Goal: Task Accomplishment & Management: Use online tool/utility

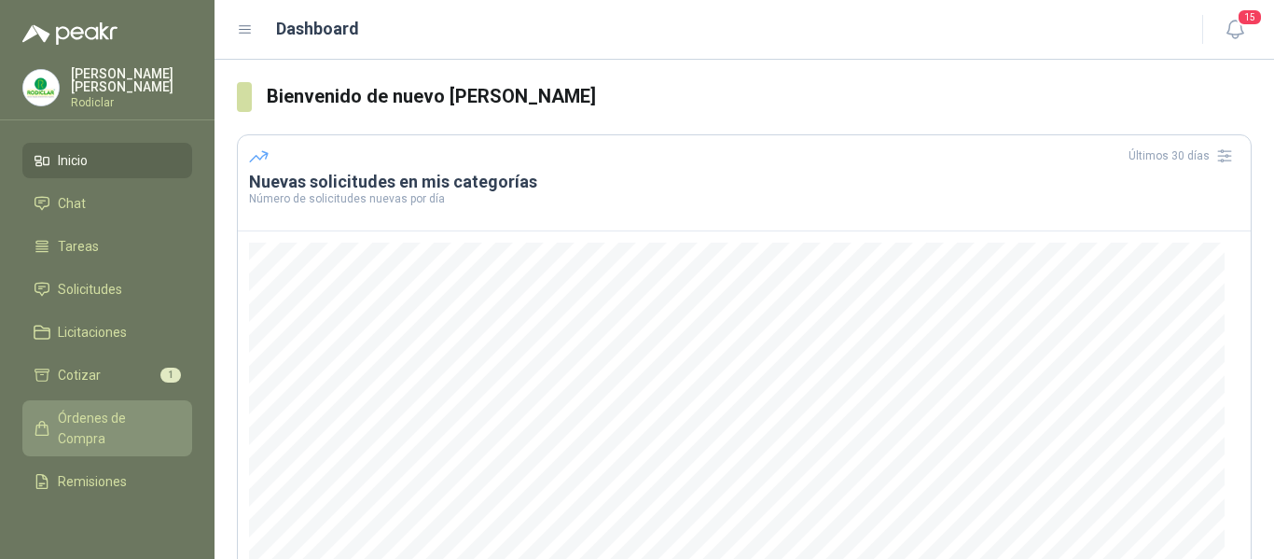
click at [78, 416] on span "Órdenes de Compra" at bounding box center [116, 428] width 117 height 41
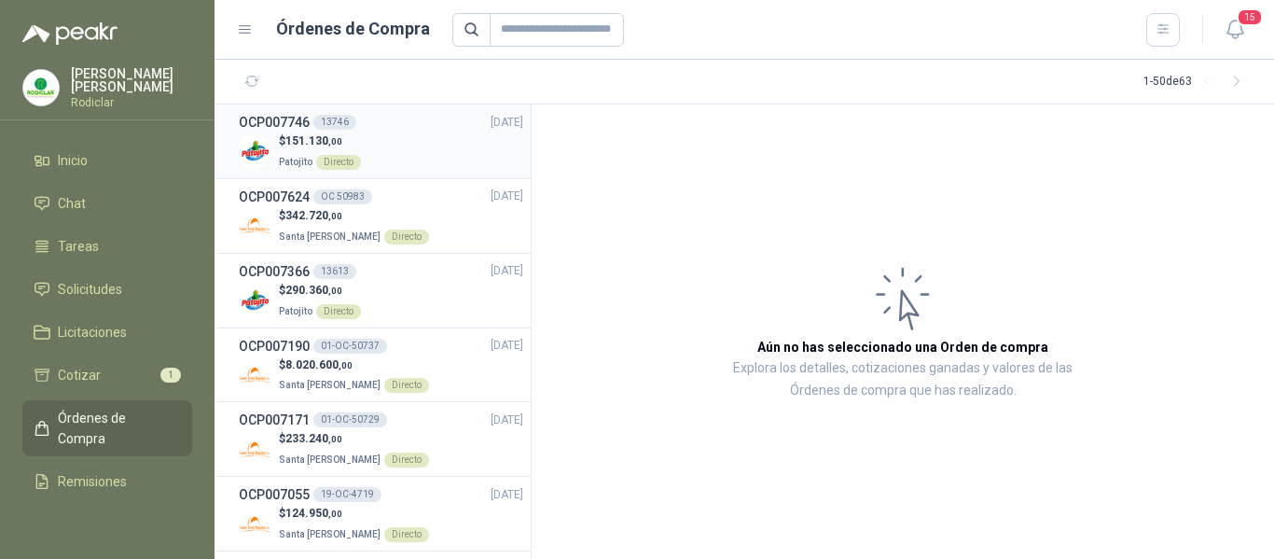
click at [392, 143] on div "$ 151.130 ,00 Patojito Directo" at bounding box center [381, 151] width 285 height 38
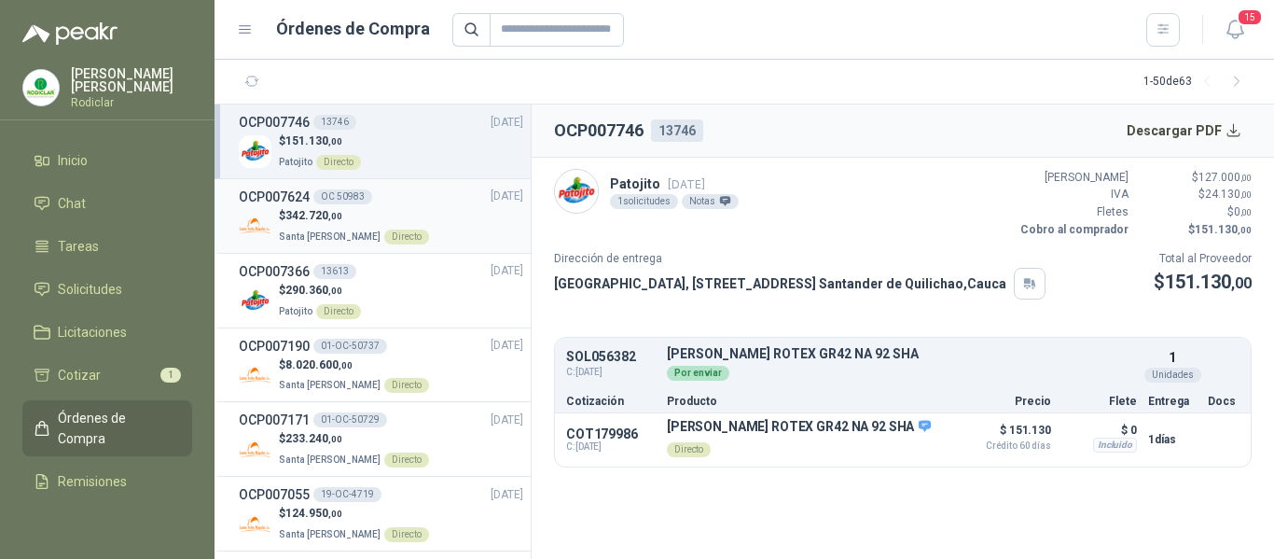
click at [432, 205] on link "OCP007624 OC 50983 [DATE] $ 342.720 ,00 Santa [PERSON_NAME] Directo" at bounding box center [381, 216] width 285 height 59
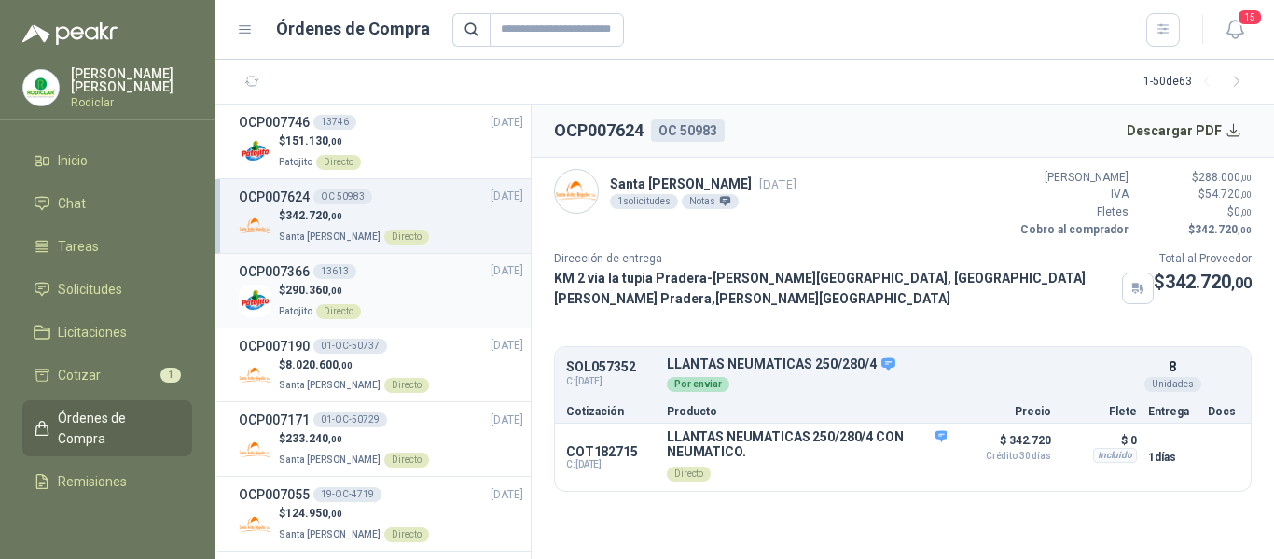
click at [402, 294] on div "$ 290.360 ,00 Patojito Directo" at bounding box center [381, 301] width 285 height 38
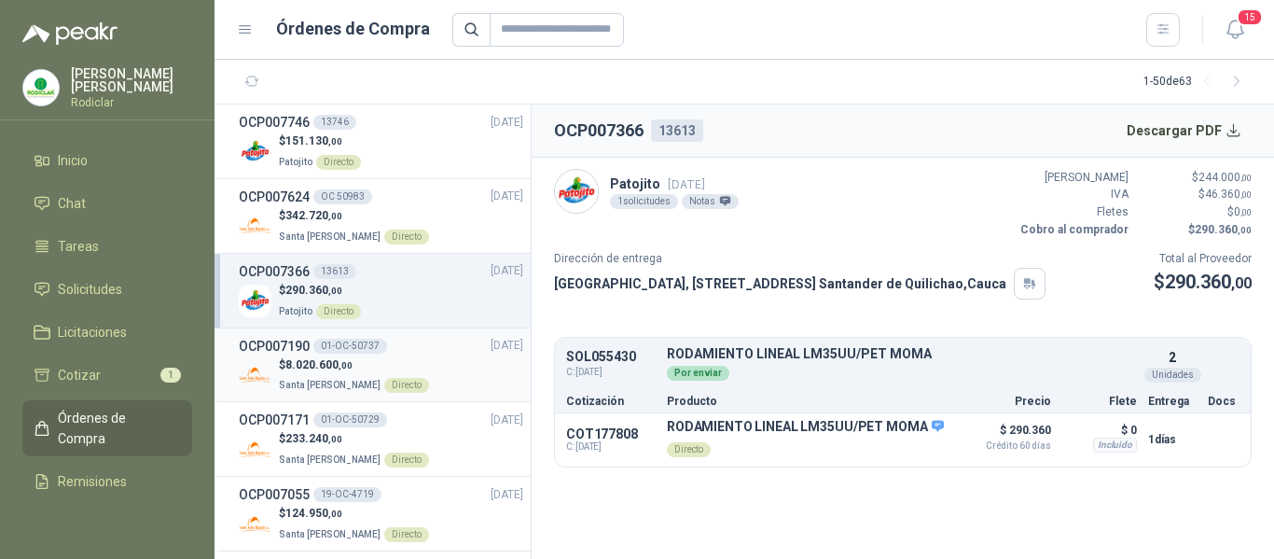
click at [405, 368] on p "$ 8.020.600 ,00" at bounding box center [354, 365] width 150 height 18
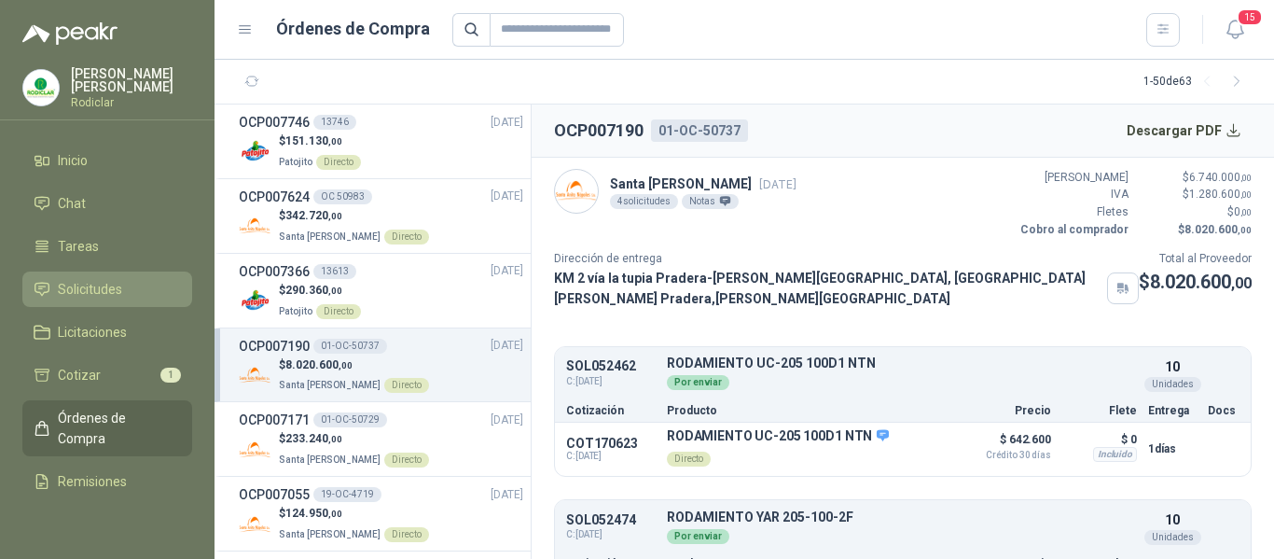
click at [83, 289] on span "Solicitudes" at bounding box center [90, 289] width 64 height 21
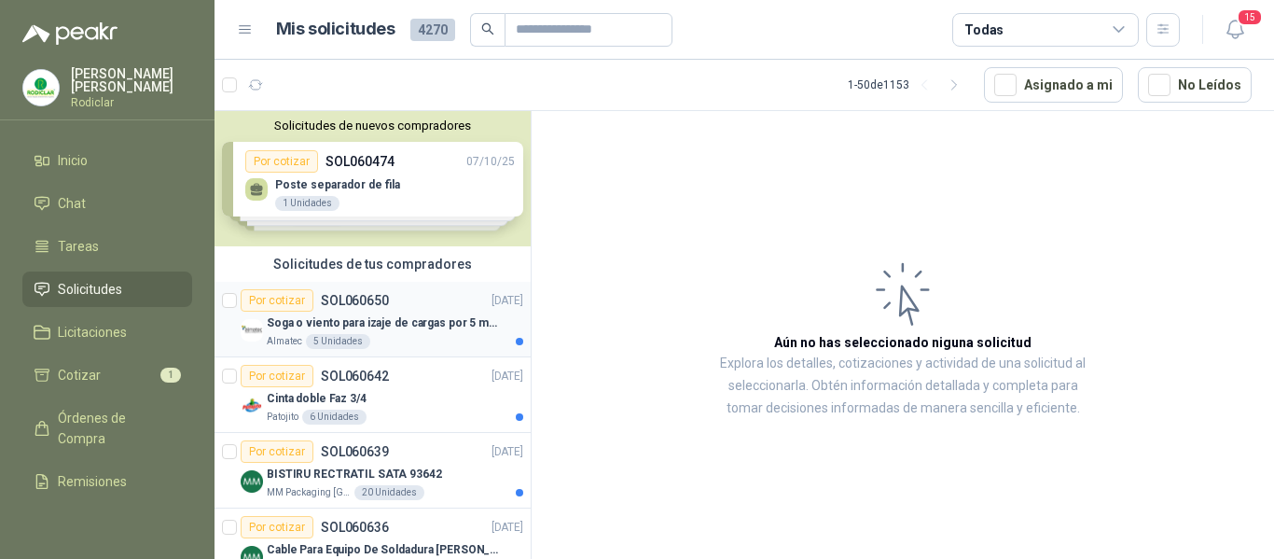
click at [458, 338] on div "Almatec 5 Unidades" at bounding box center [395, 341] width 257 height 15
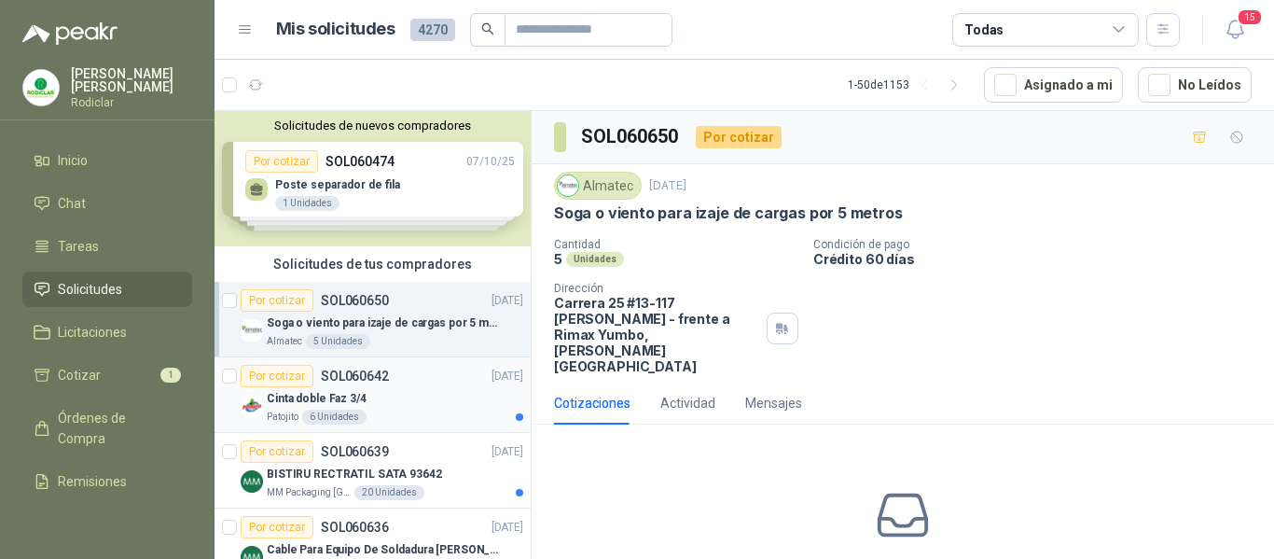
click at [397, 404] on div "Cinta doble Faz 3/4" at bounding box center [395, 398] width 257 height 22
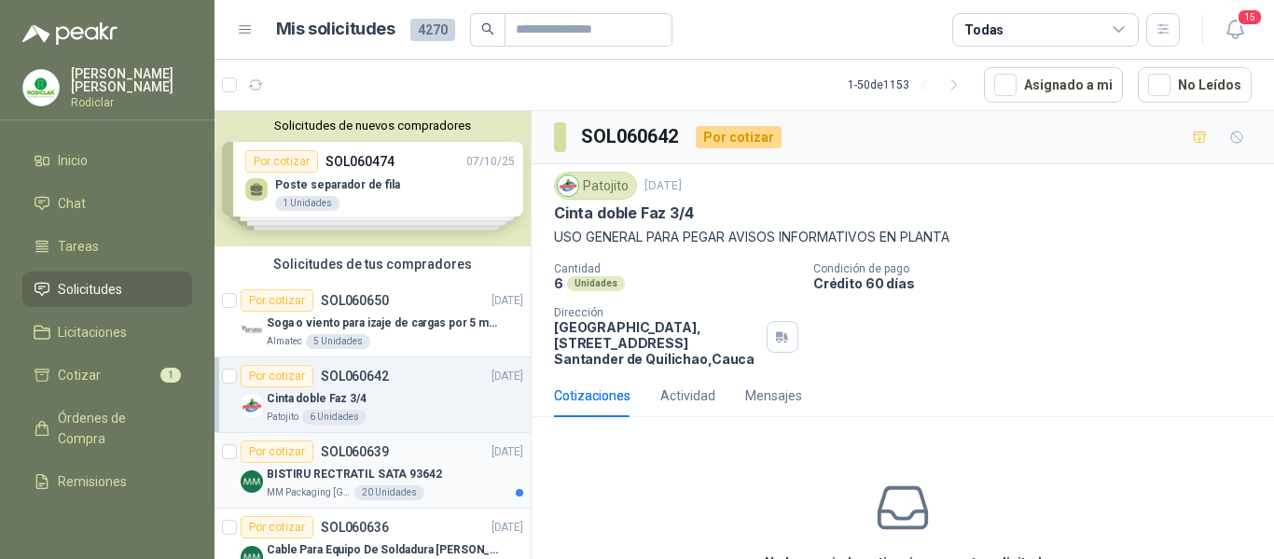
click at [438, 459] on div "Por cotizar SOL060639 [DATE]" at bounding box center [382, 451] width 283 height 22
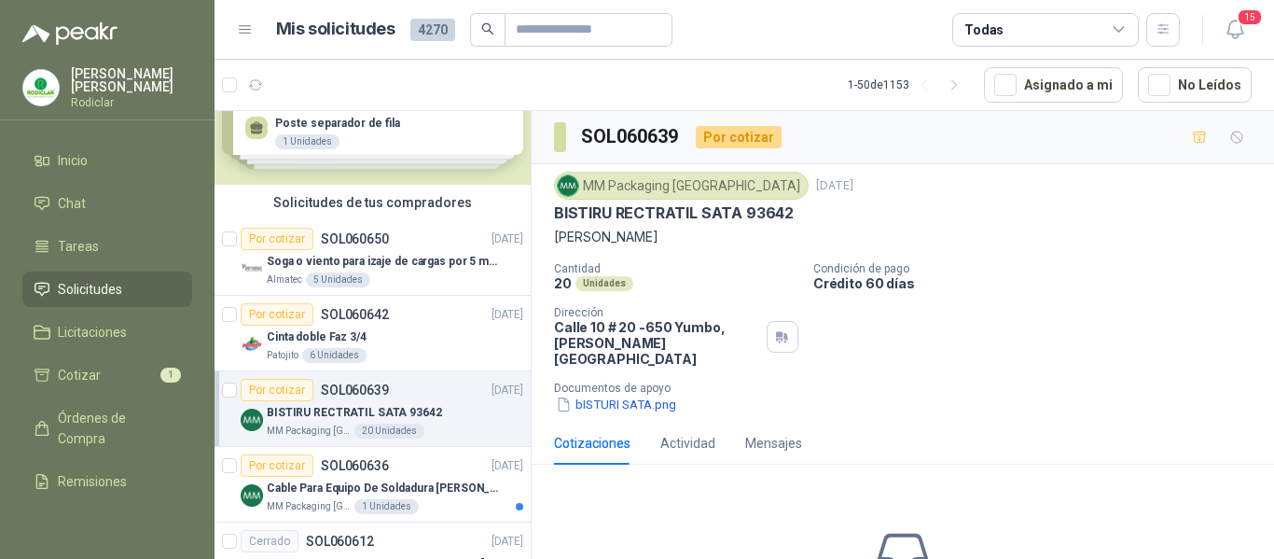
scroll to position [93, 0]
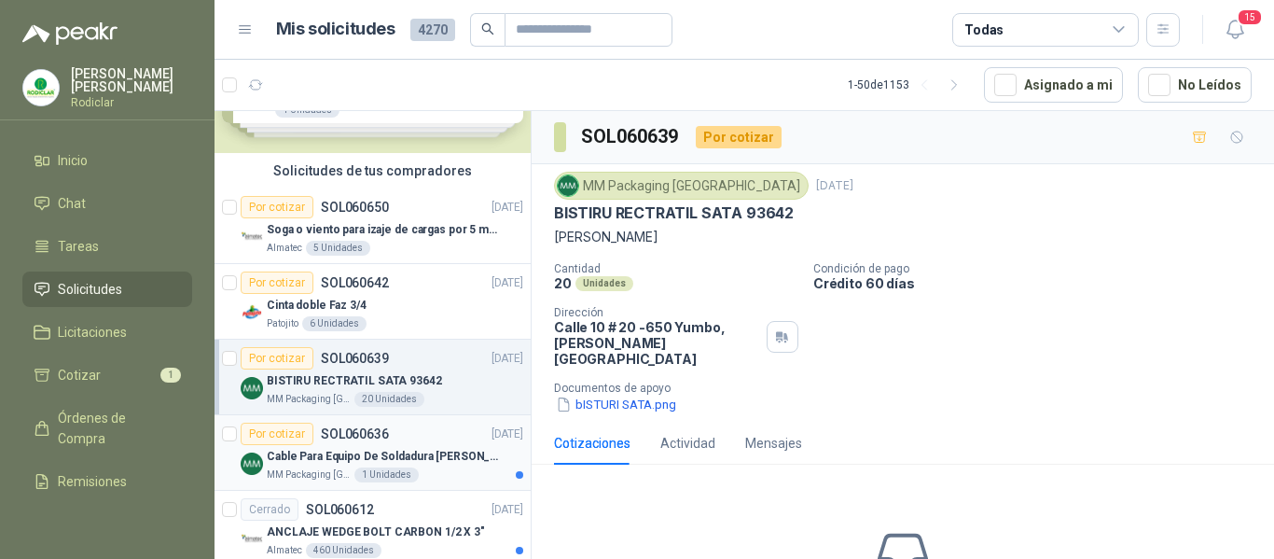
click at [462, 467] on div "MM Packaging [GEOGRAPHIC_DATA] 1 Unidades" at bounding box center [395, 474] width 257 height 15
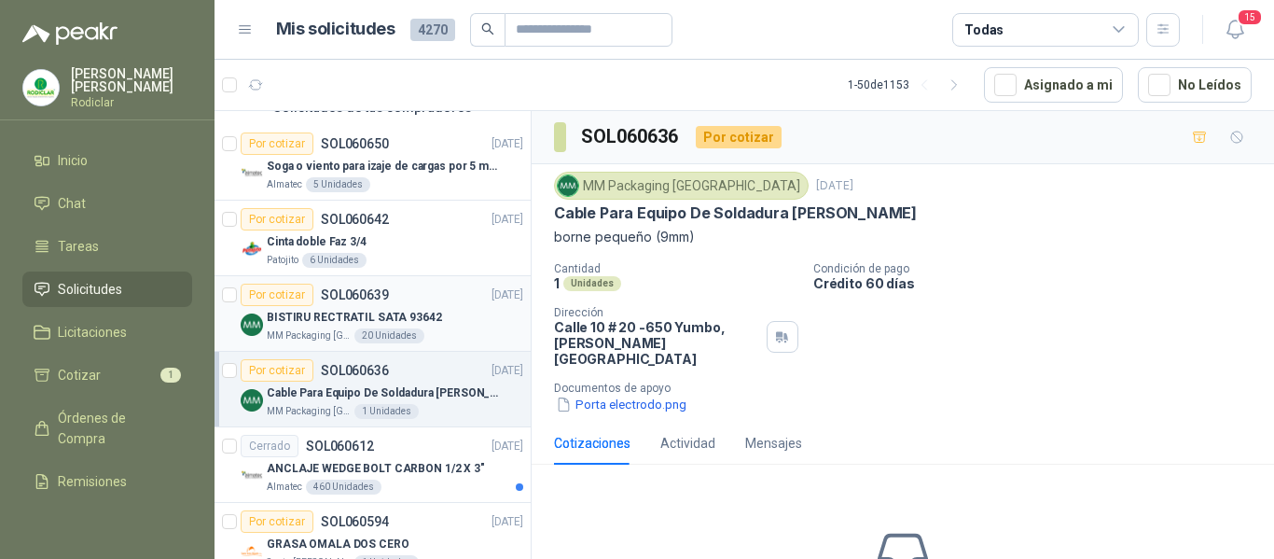
scroll to position [187, 0]
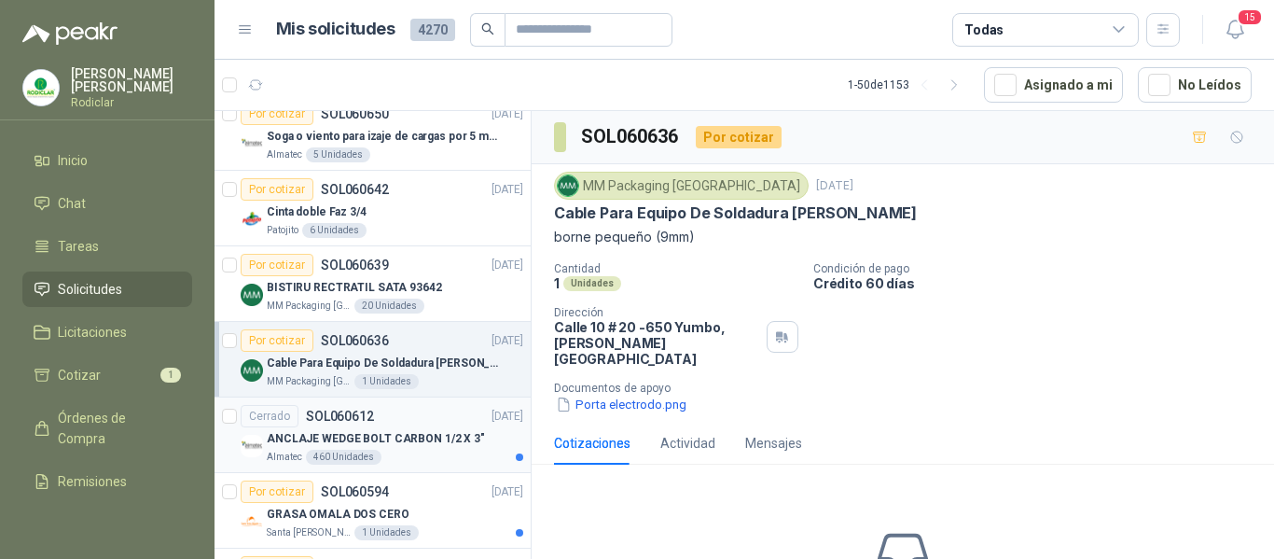
click at [440, 452] on div "Almatec 460 Unidades" at bounding box center [395, 457] width 257 height 15
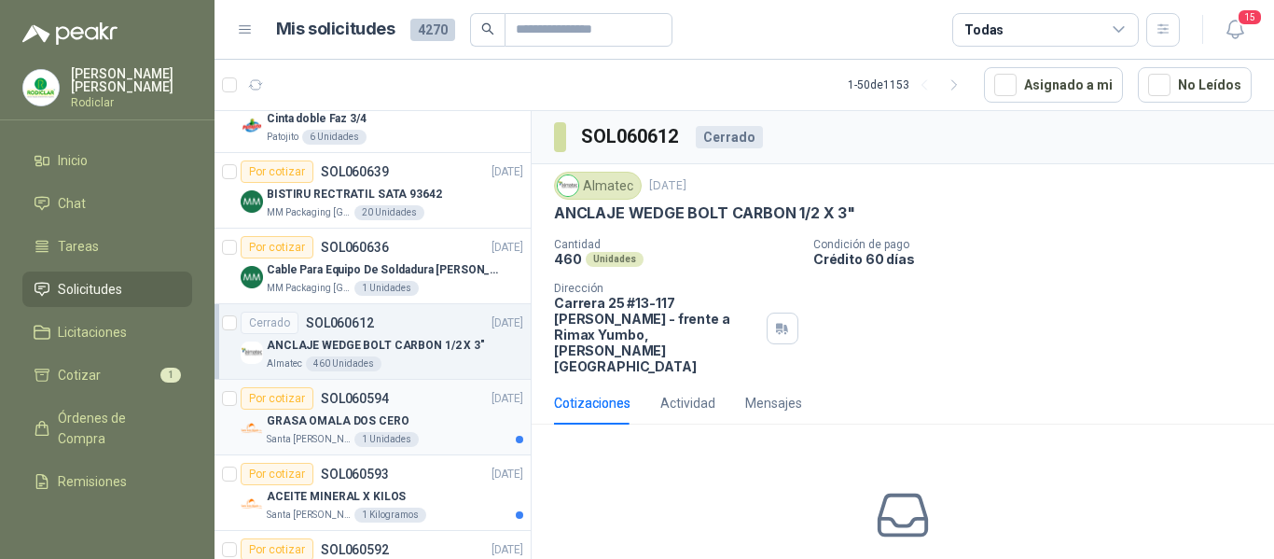
scroll to position [373, 0]
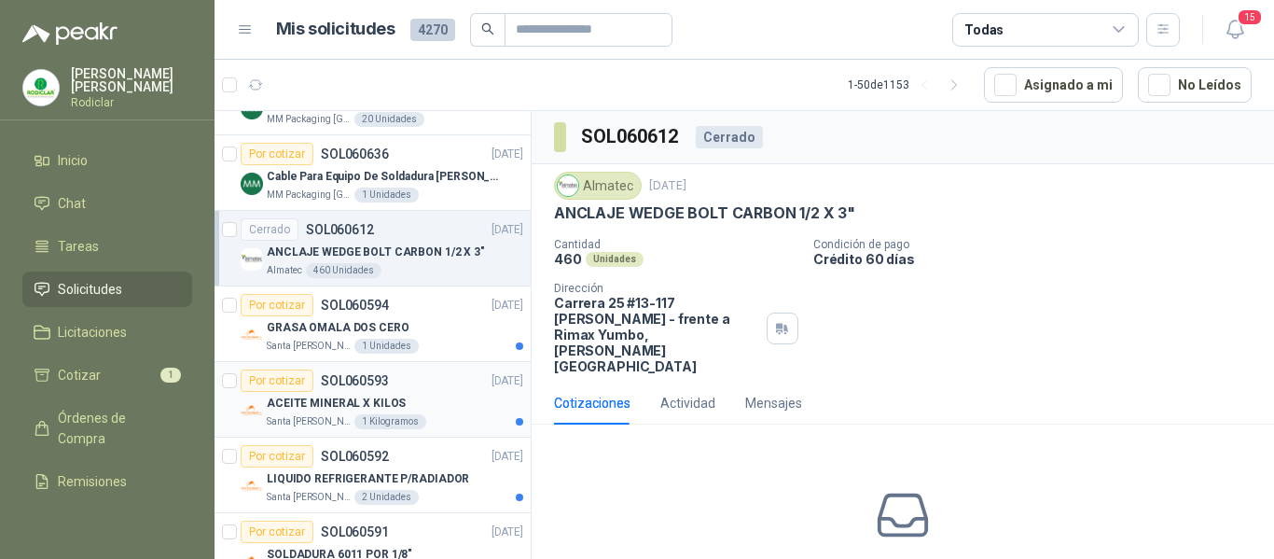
click at [435, 416] on div "Santa [PERSON_NAME] 1 Kilogramos" at bounding box center [395, 421] width 257 height 15
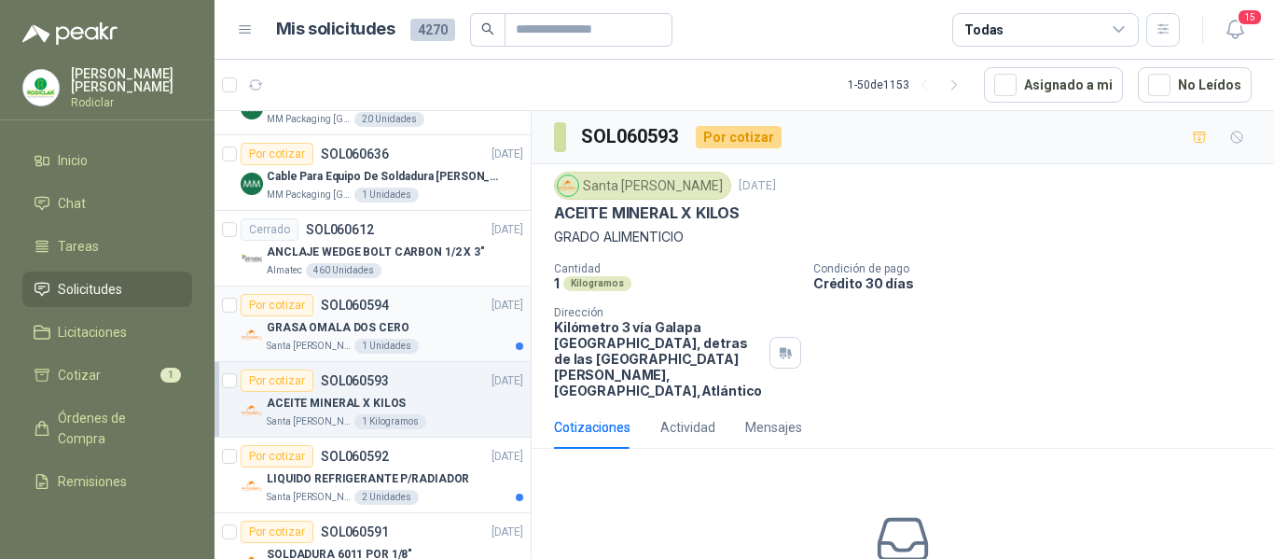
click at [421, 327] on div "GRASA OMALA DOS CERO" at bounding box center [395, 327] width 257 height 22
click at [447, 412] on div "ACEITE MINERAL X KILOS" at bounding box center [395, 403] width 257 height 22
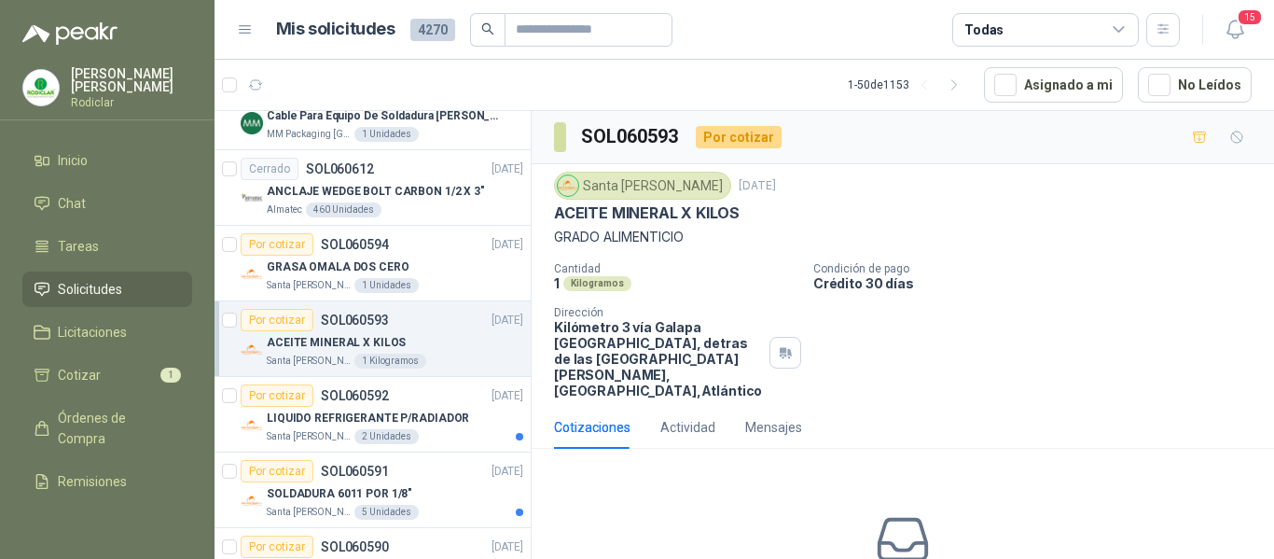
scroll to position [466, 0]
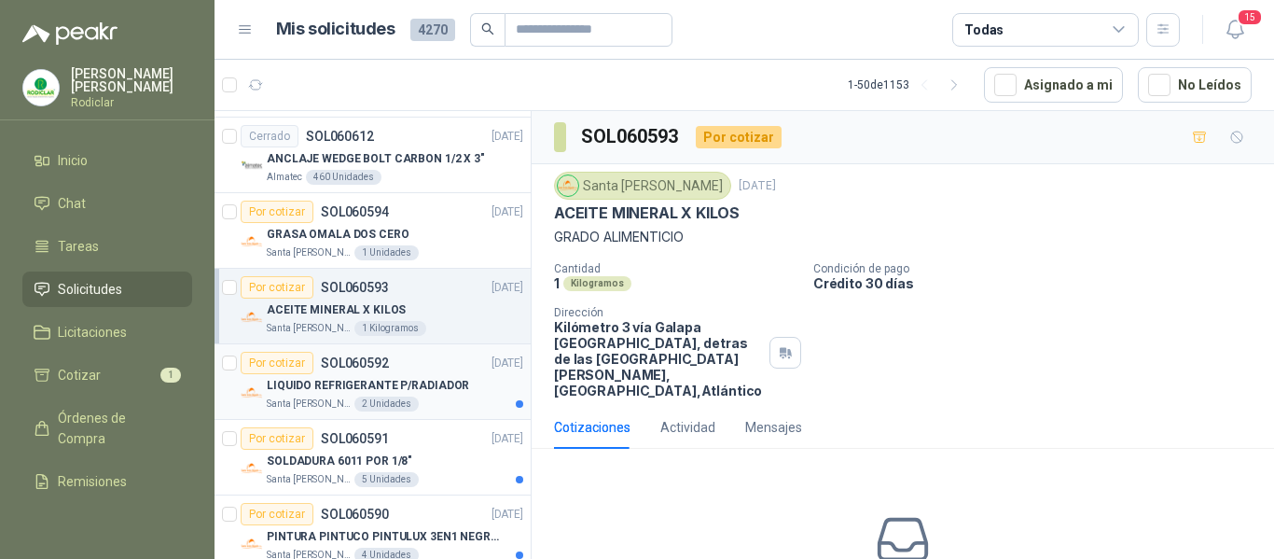
click at [484, 391] on div "LIQUIDO REFRIGERANTE P/RADIADOR" at bounding box center [395, 385] width 257 height 22
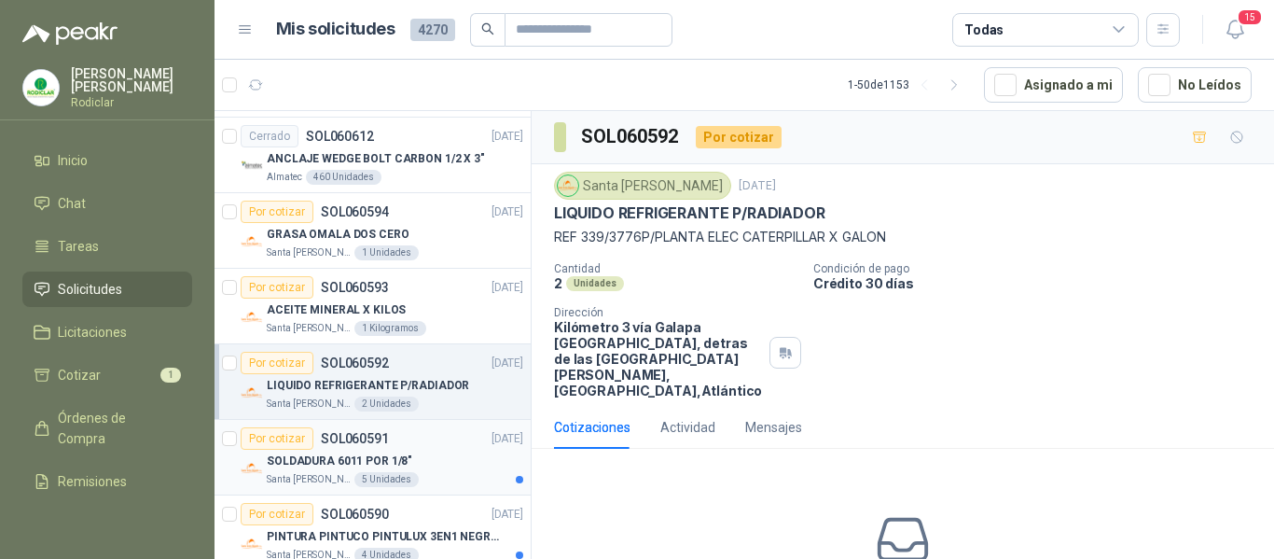
click at [482, 454] on div "SOLDADURA 6011 POR 1/8"" at bounding box center [395, 461] width 257 height 22
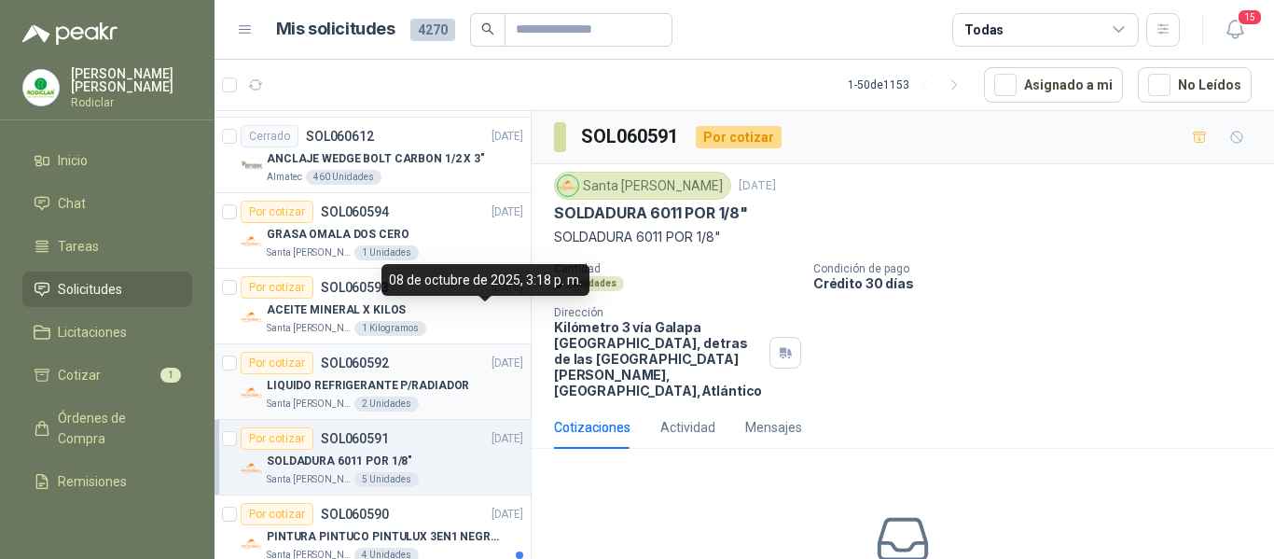
scroll to position [560, 0]
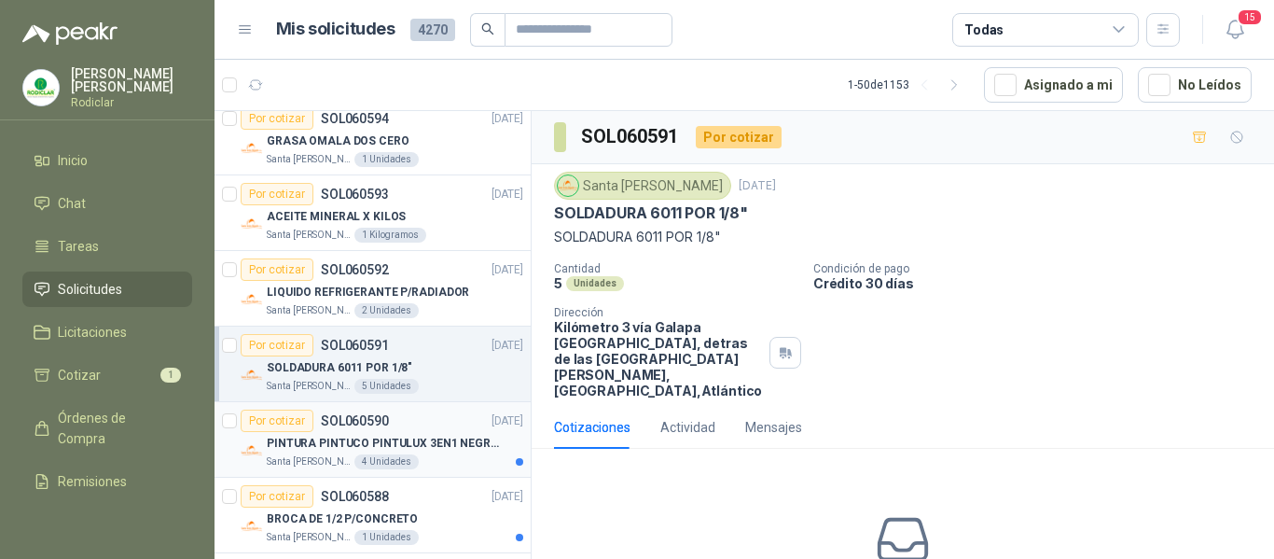
click at [454, 459] on div "Santa [PERSON_NAME] 4 Unidades" at bounding box center [395, 461] width 257 height 15
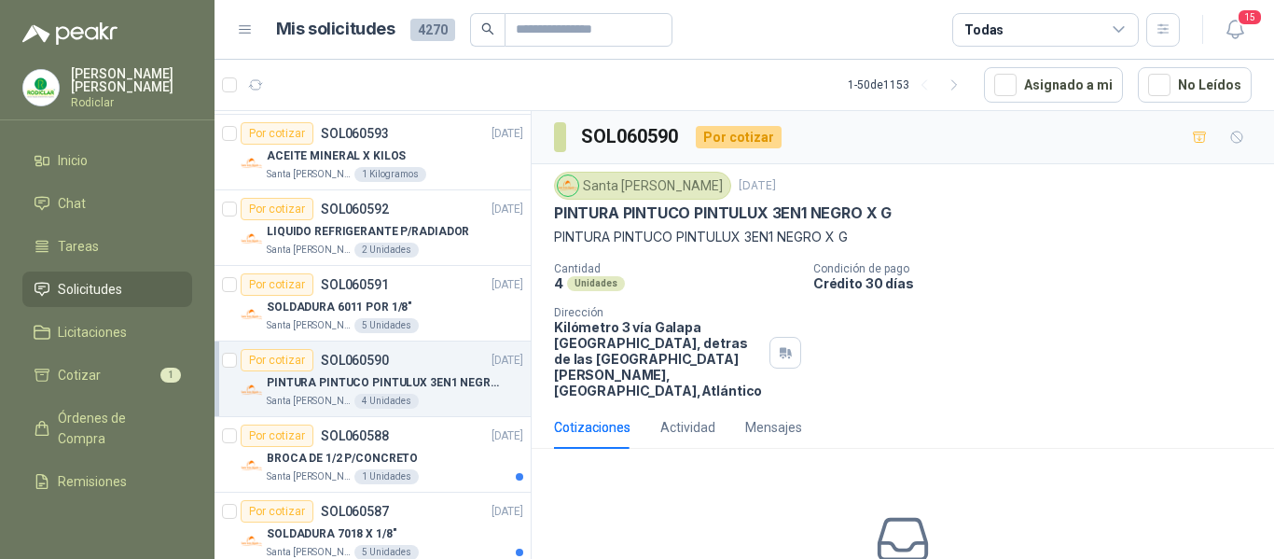
scroll to position [653, 0]
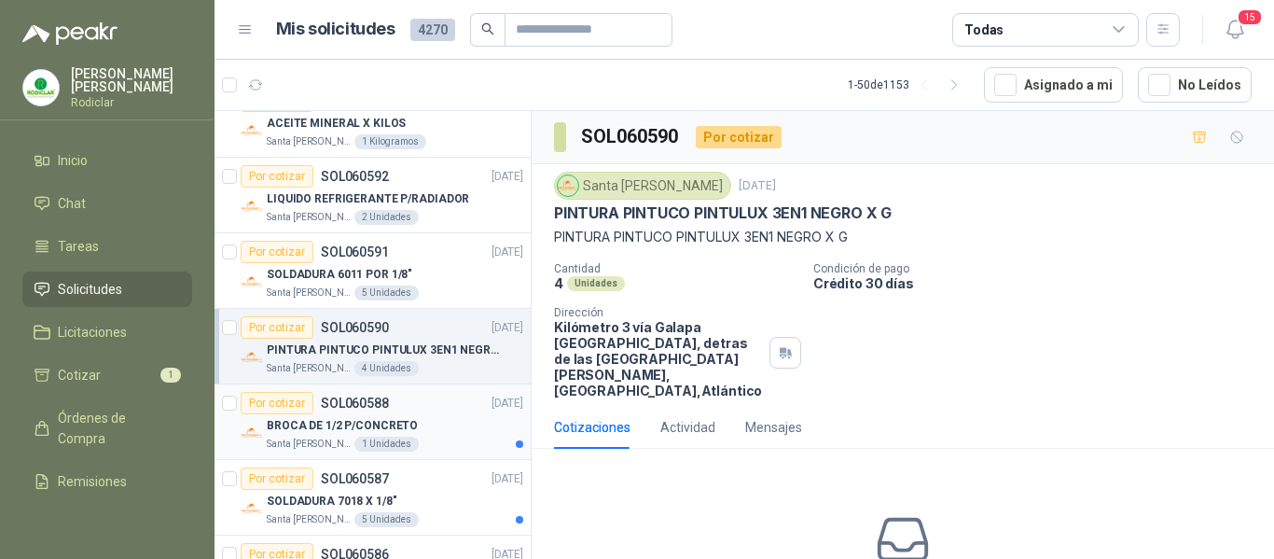
click at [454, 423] on div "BROCA DE 1/2 P/CONCRETO" at bounding box center [395, 425] width 257 height 22
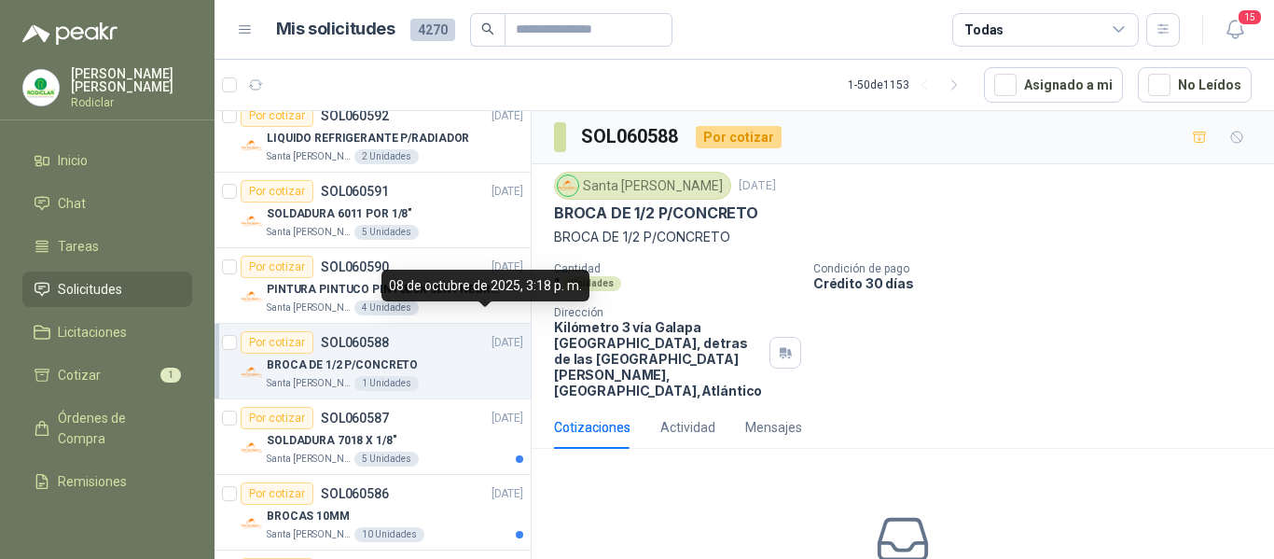
scroll to position [746, 0]
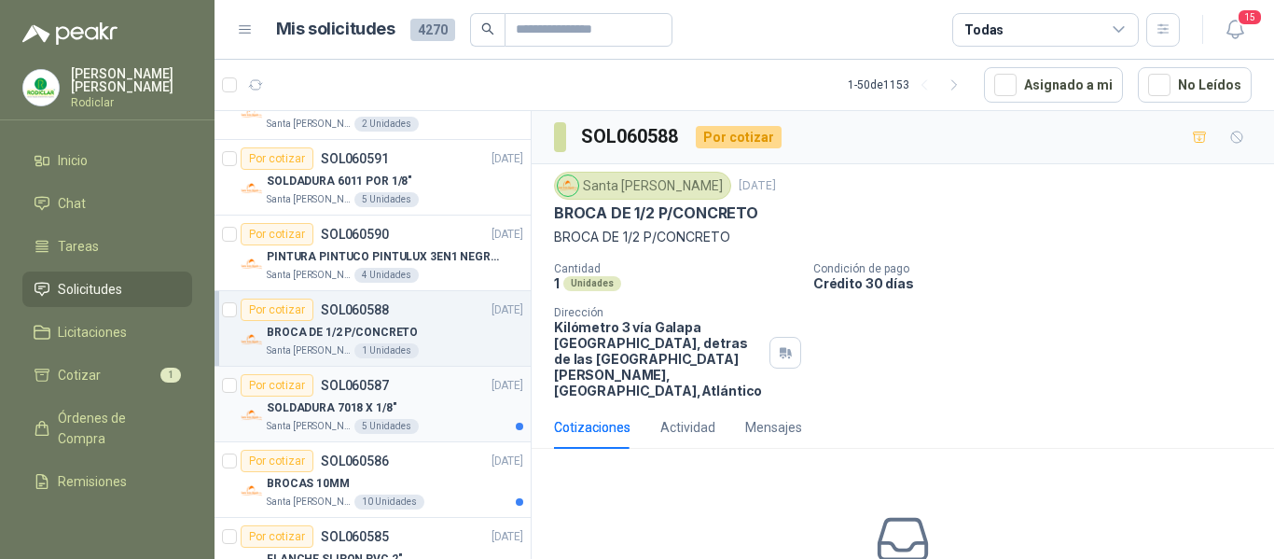
click at [468, 422] on div "Santa [PERSON_NAME] 5 Unidades" at bounding box center [395, 426] width 257 height 15
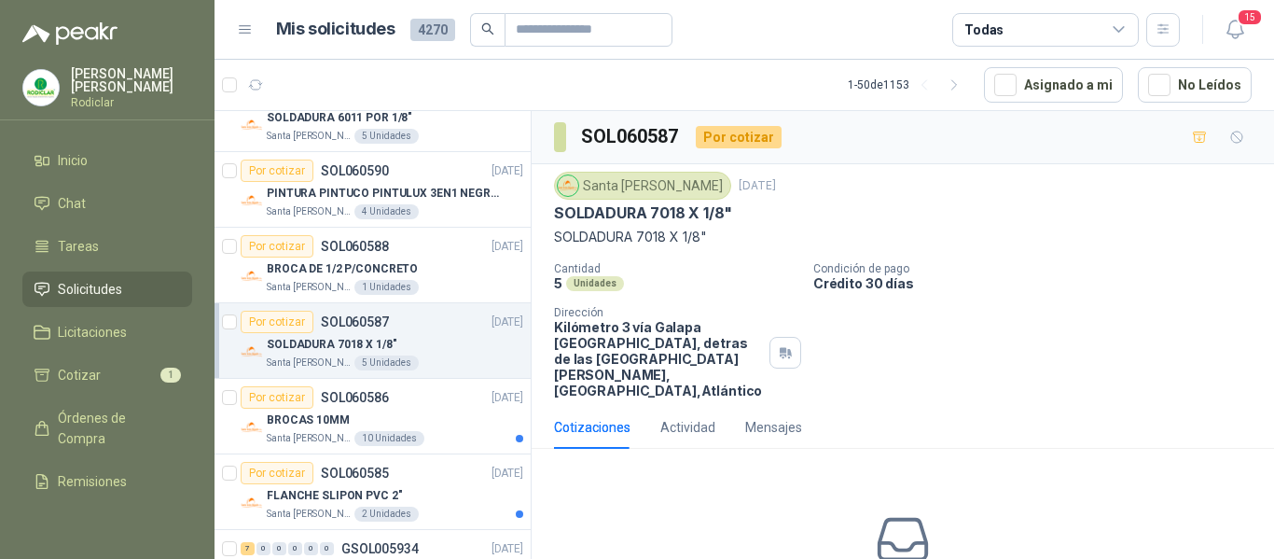
scroll to position [840, 0]
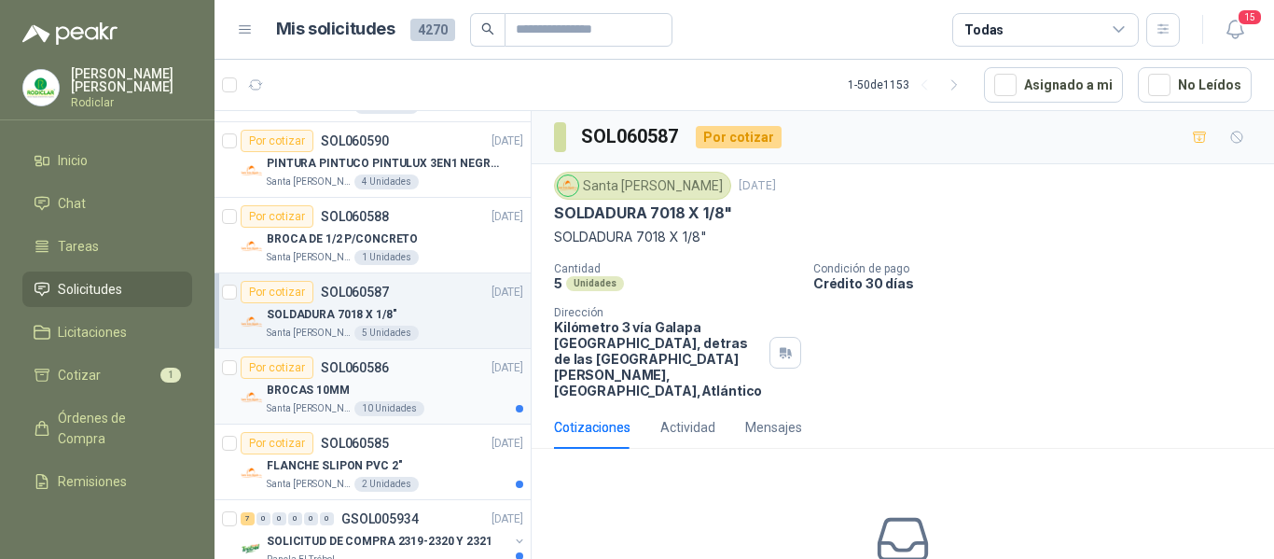
click at [454, 399] on div "BROCAS 10MM" at bounding box center [395, 390] width 257 height 22
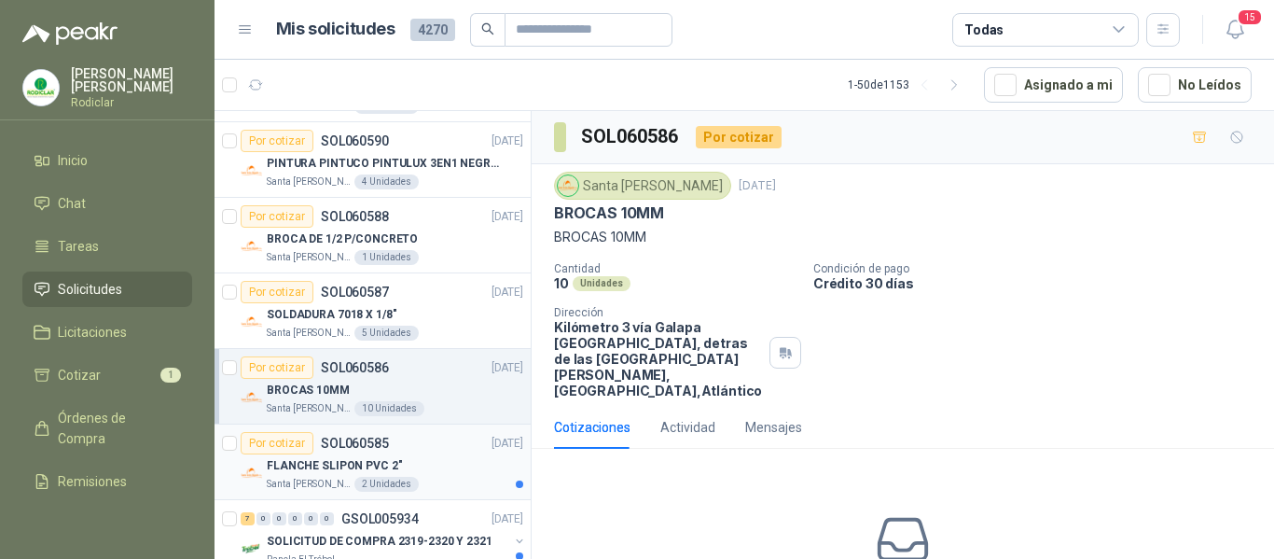
click at [474, 472] on div "FLANCHE SLIPON PVC 2"" at bounding box center [395, 465] width 257 height 22
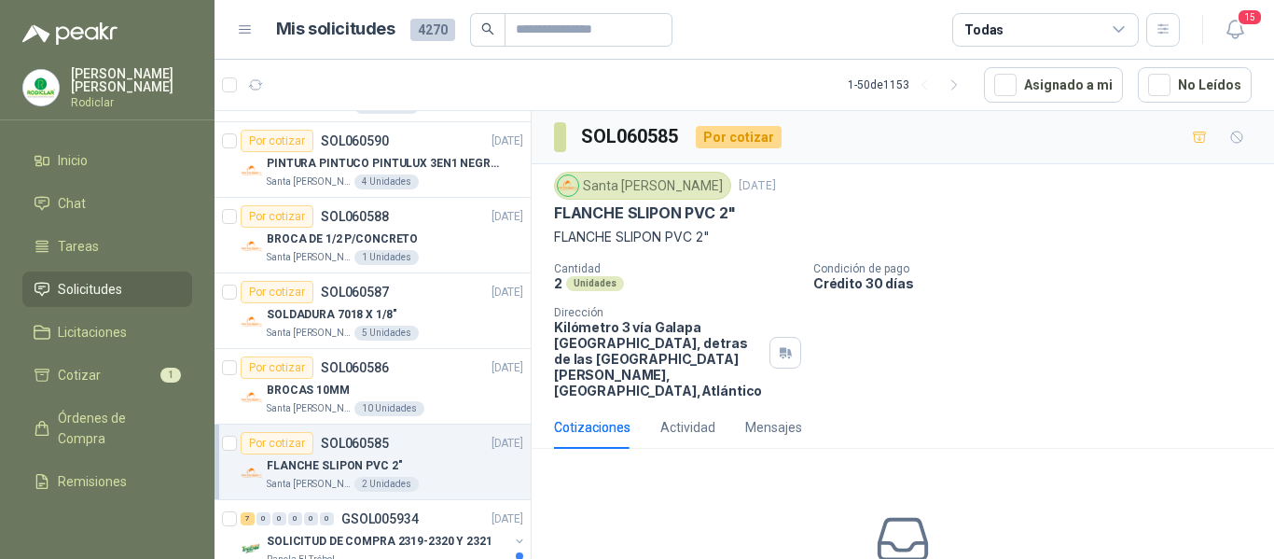
scroll to position [933, 0]
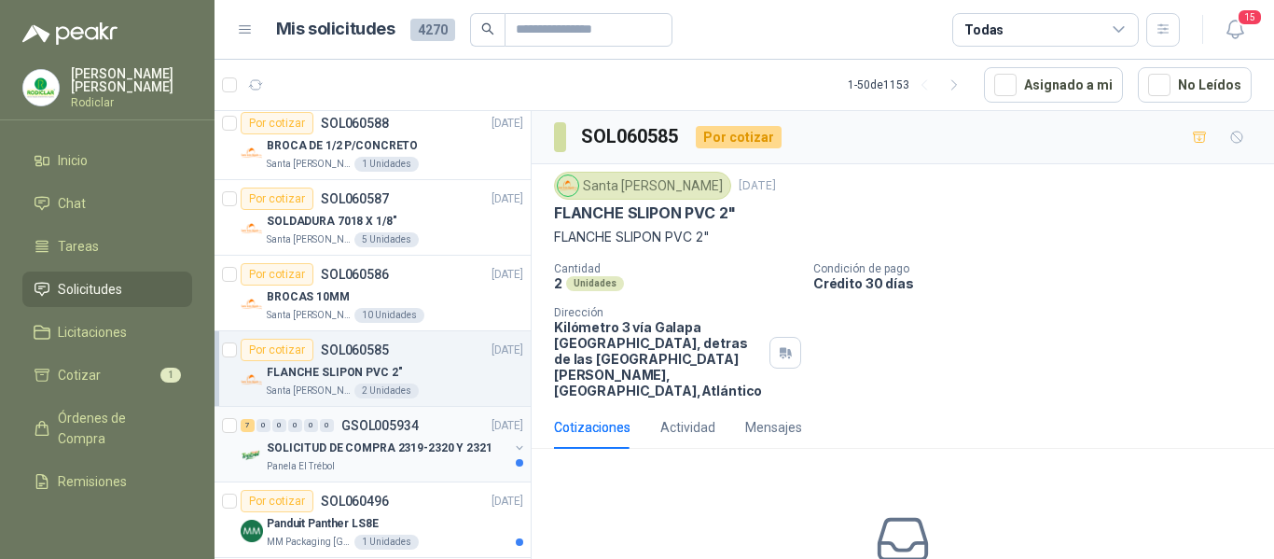
click at [473, 459] on div "Panela El Trébol" at bounding box center [388, 466] width 242 height 15
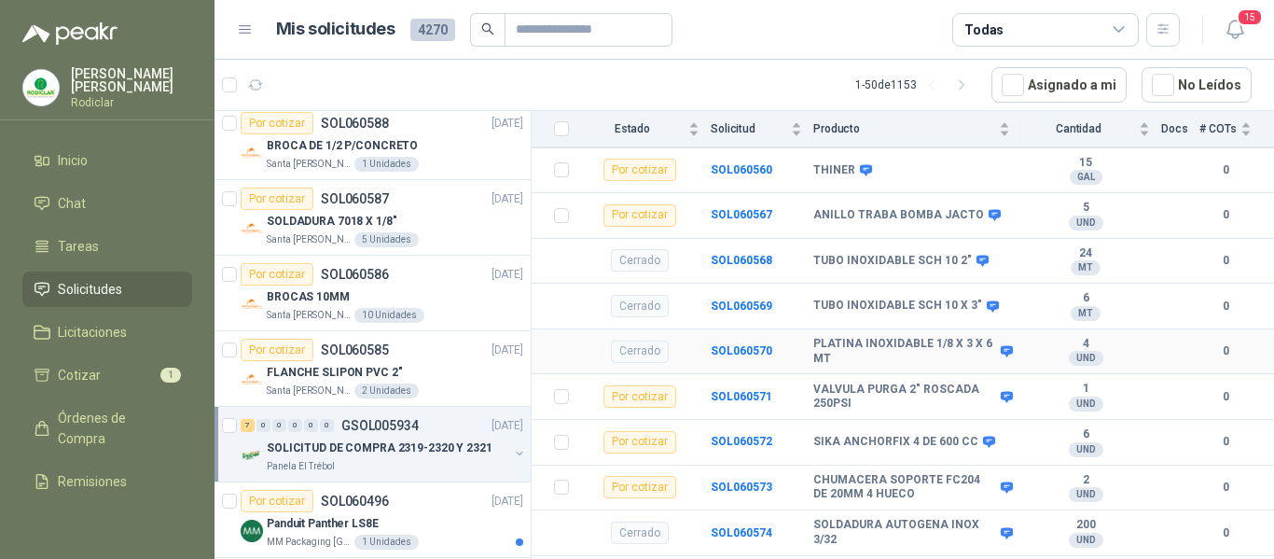
scroll to position [339, 0]
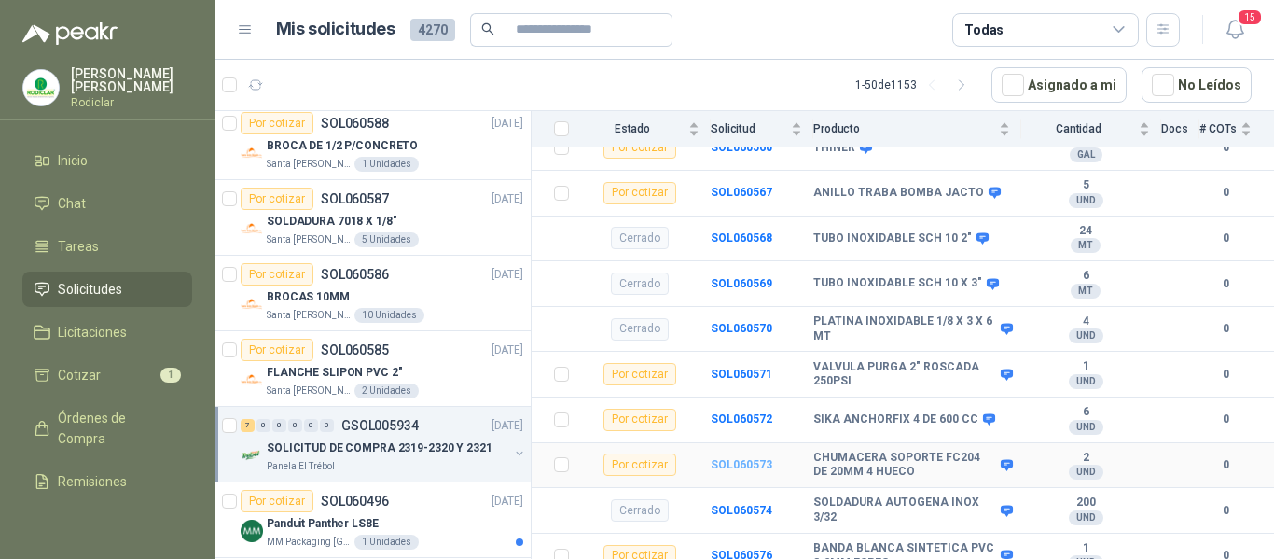
click at [735, 458] on b "SOL060573" at bounding box center [742, 464] width 62 height 13
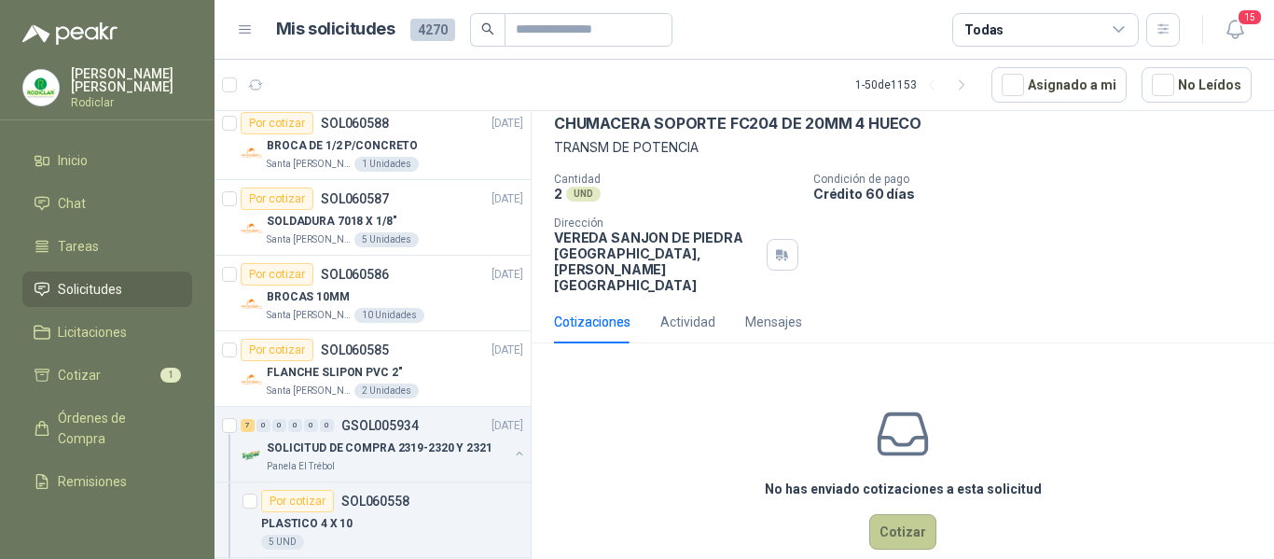
click at [911, 514] on button "Cotizar" at bounding box center [902, 531] width 67 height 35
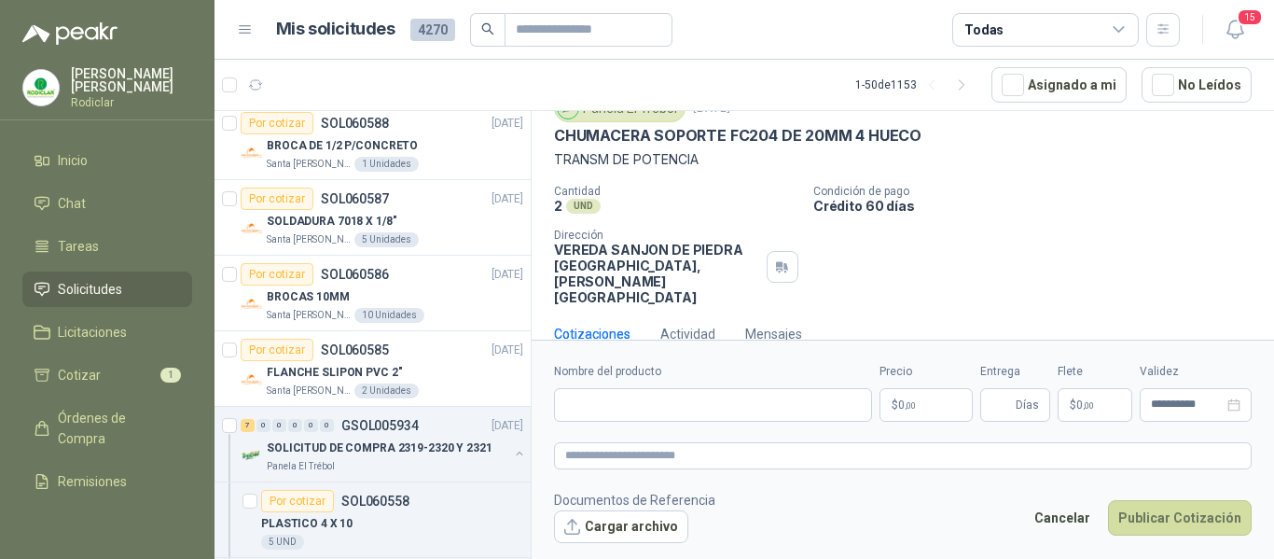
scroll to position [77, 0]
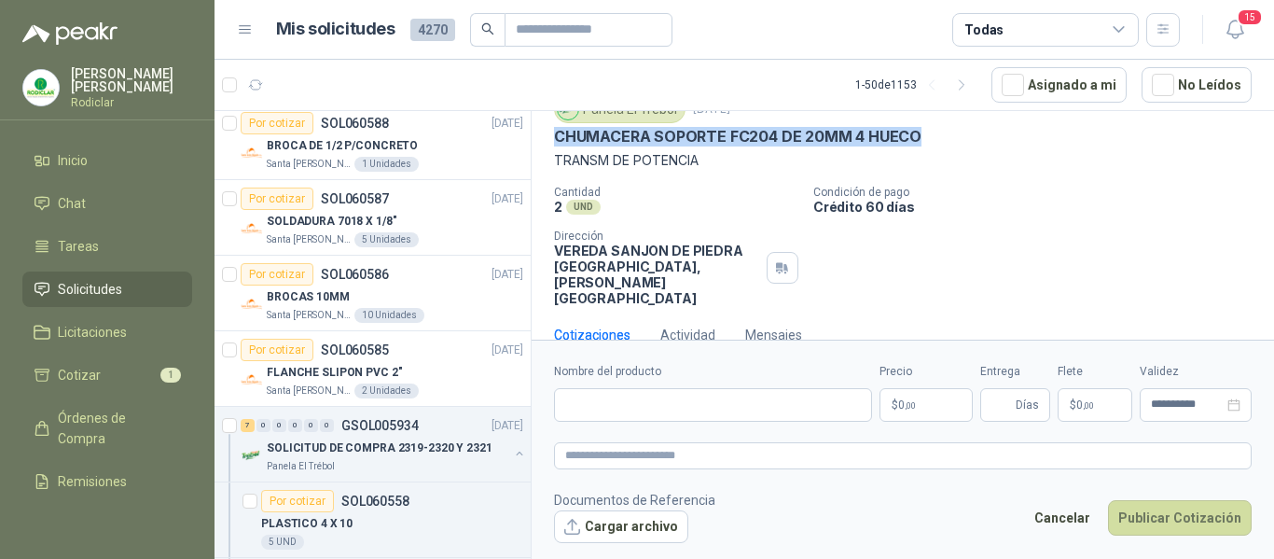
drag, startPoint x: 554, startPoint y: 134, endPoint x: 922, endPoint y: 145, distance: 367.7
click at [922, 145] on div "CHUMACERA SOPORTE FC204 DE 20MM 4 HUECO" at bounding box center [903, 137] width 698 height 20
copy p "CHUMACERA SOPORTE FC204 DE 20MM 4 HUECO"
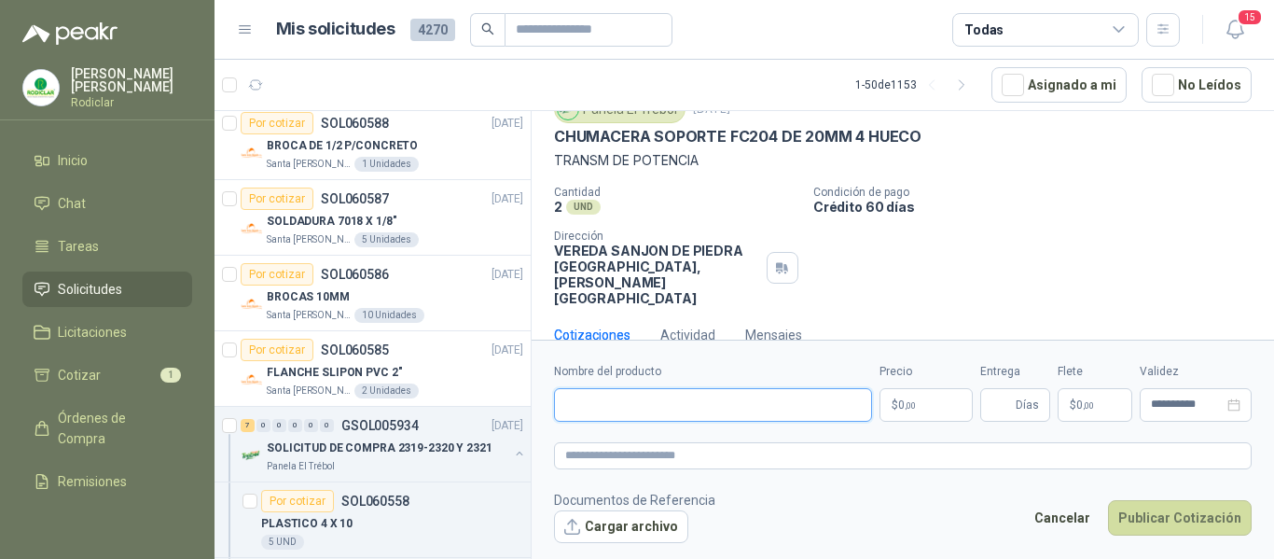
click at [627, 404] on input "Nombre del producto" at bounding box center [713, 405] width 318 height 34
paste input "**********"
type input "**********"
click at [623, 461] on textarea at bounding box center [903, 455] width 698 height 27
paste textarea "**********"
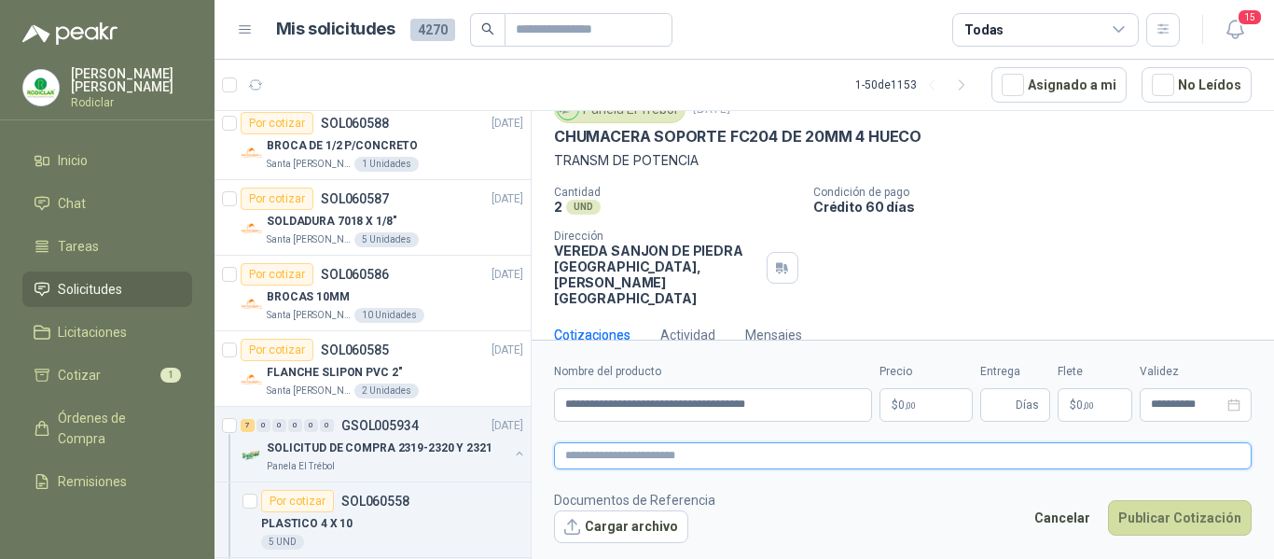
type textarea "**********"
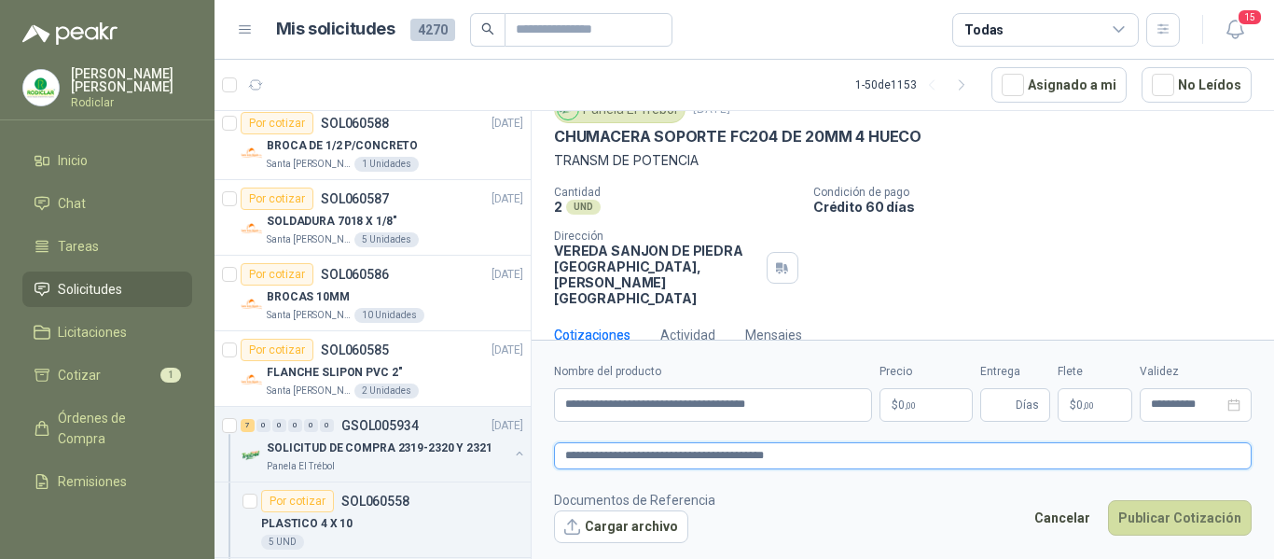
type textarea "**********"
click at [922, 413] on p "$ 0 ,00" at bounding box center [926, 405] width 93 height 34
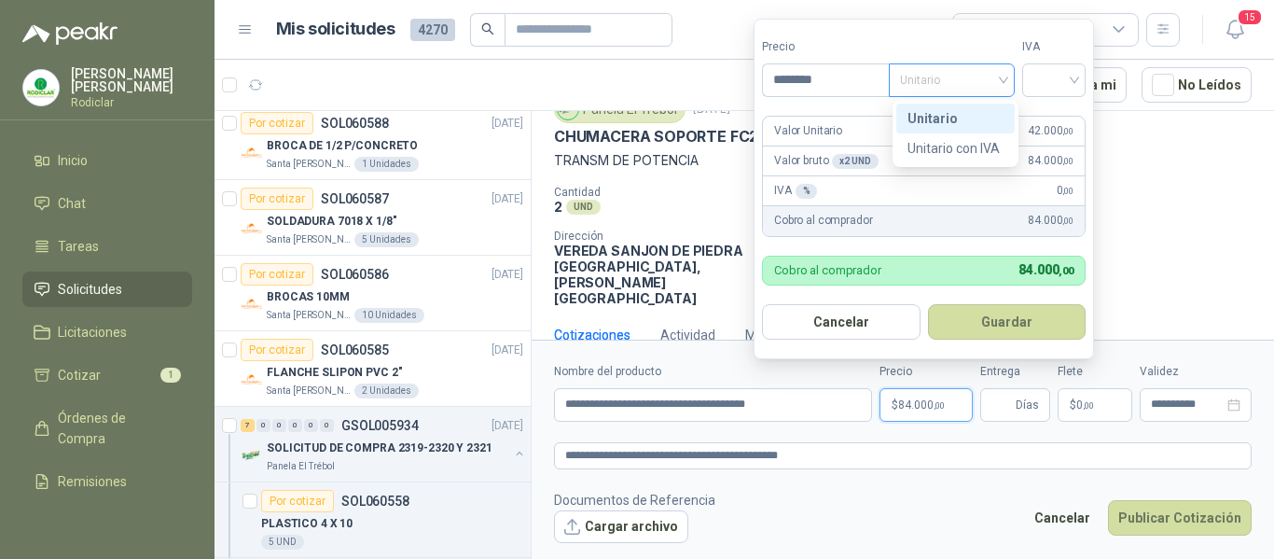
click at [998, 83] on span "Unitario" at bounding box center [952, 80] width 104 height 28
type input "********"
click at [954, 118] on div "Unitario" at bounding box center [956, 118] width 96 height 21
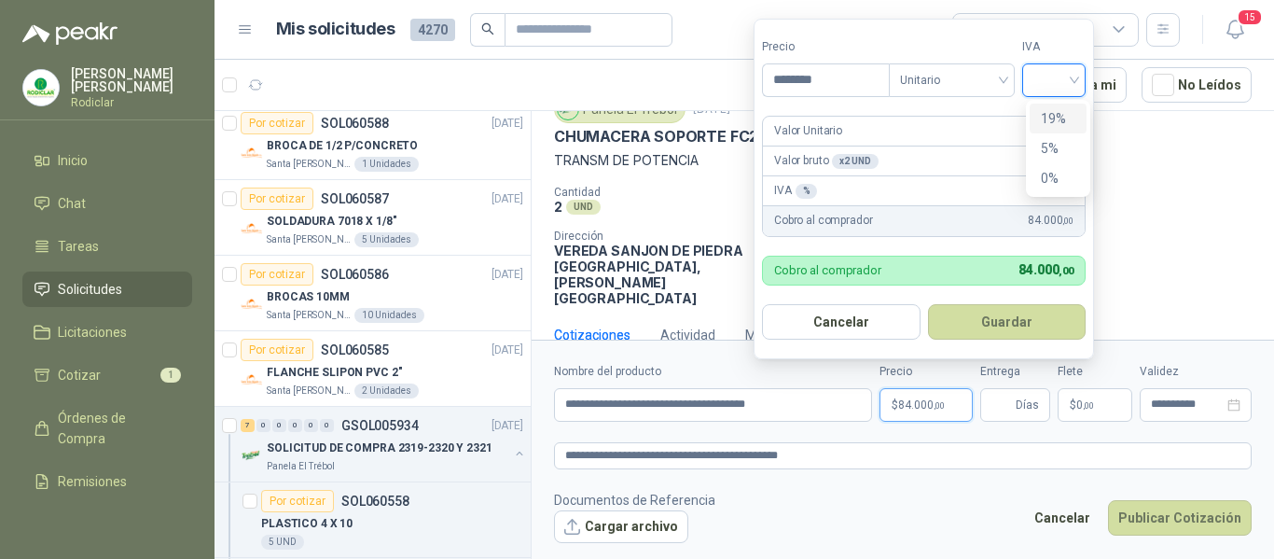
click at [1046, 80] on input "search" at bounding box center [1054, 78] width 41 height 28
click at [1052, 118] on div "19%" at bounding box center [1058, 118] width 35 height 21
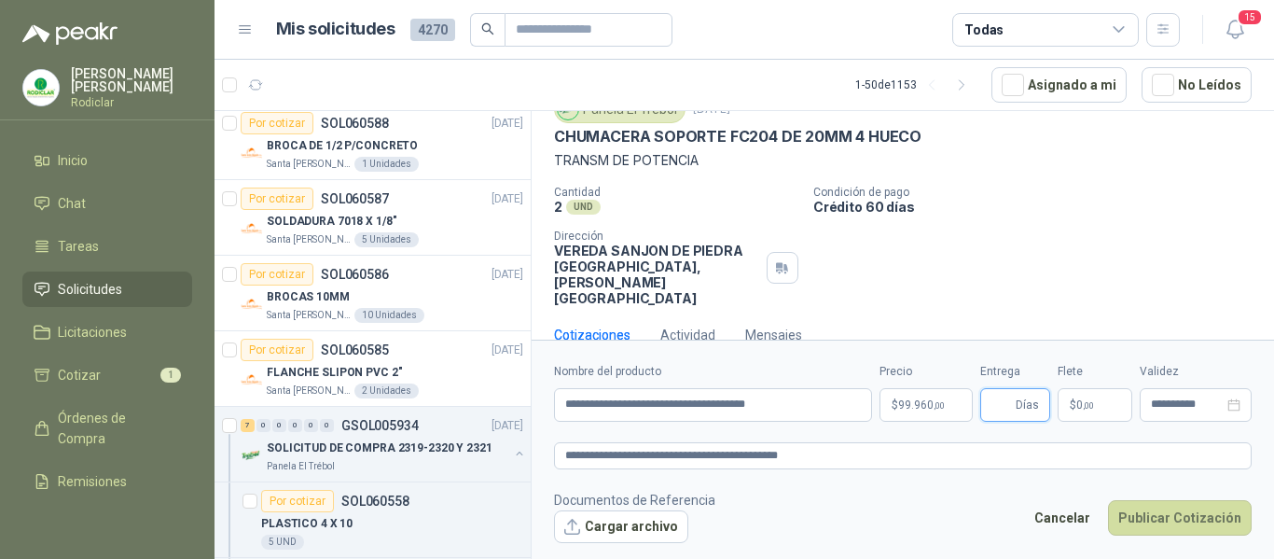
click at [1005, 405] on input "Entrega" at bounding box center [1002, 405] width 21 height 32
type input "*"
click at [1174, 522] on button "Publicar Cotización" at bounding box center [1180, 517] width 144 height 35
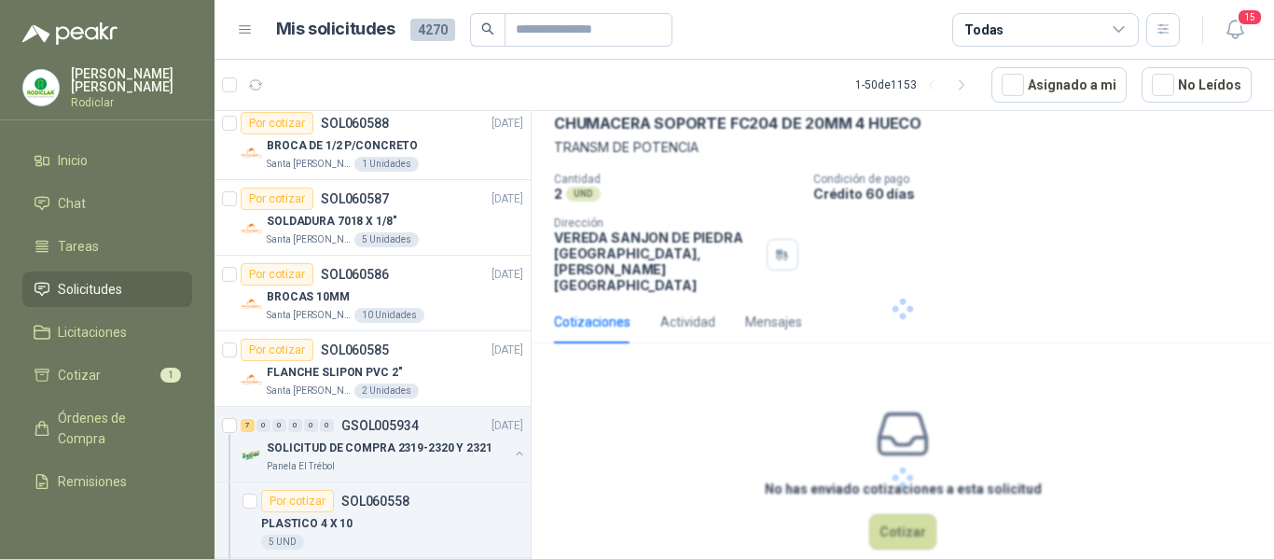
scroll to position [0, 0]
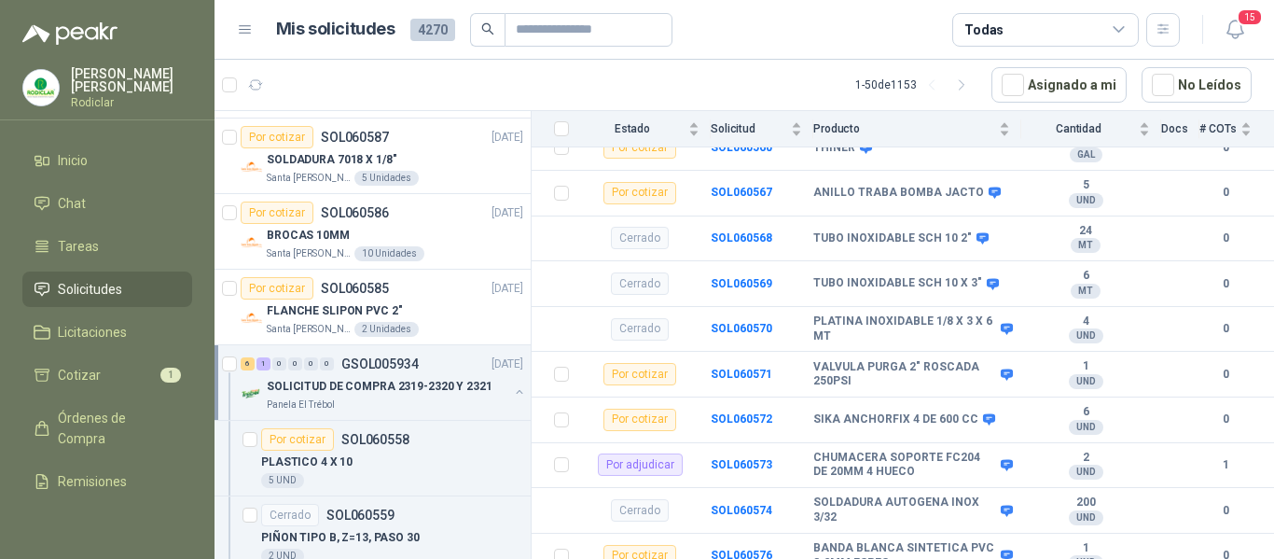
scroll to position [1026, 0]
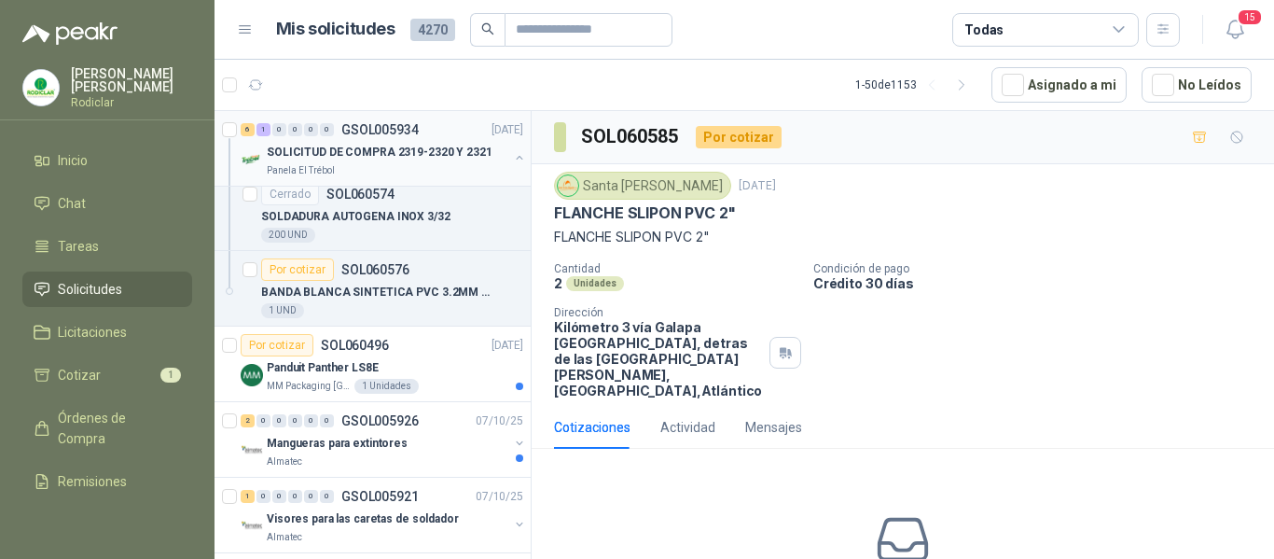
scroll to position [2052, 0]
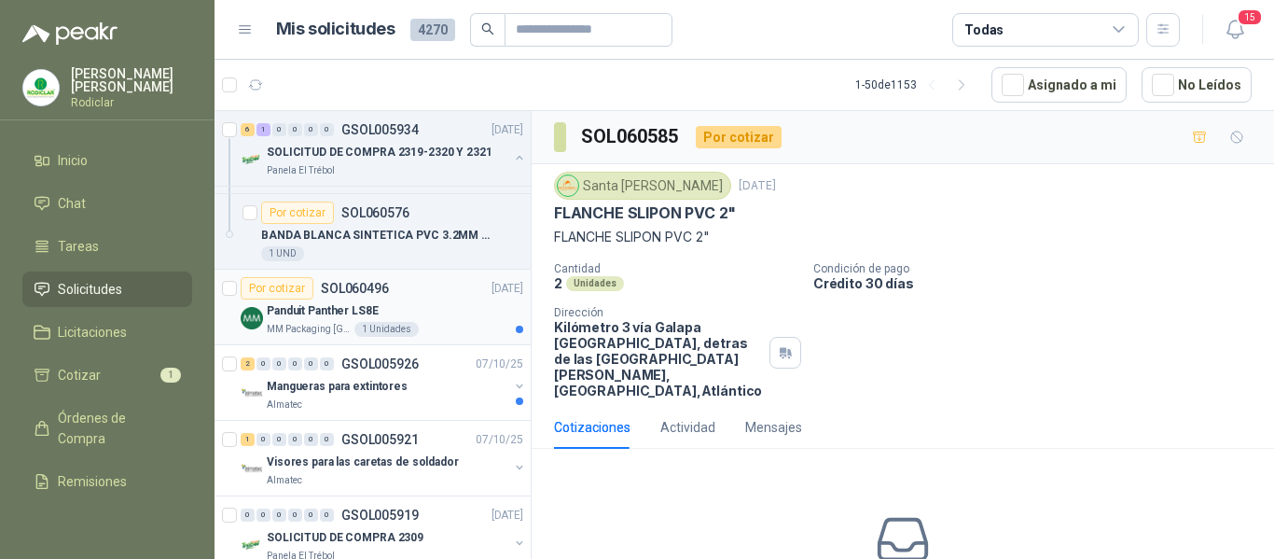
click at [447, 315] on div "Panduit Panther LS8E" at bounding box center [395, 310] width 257 height 22
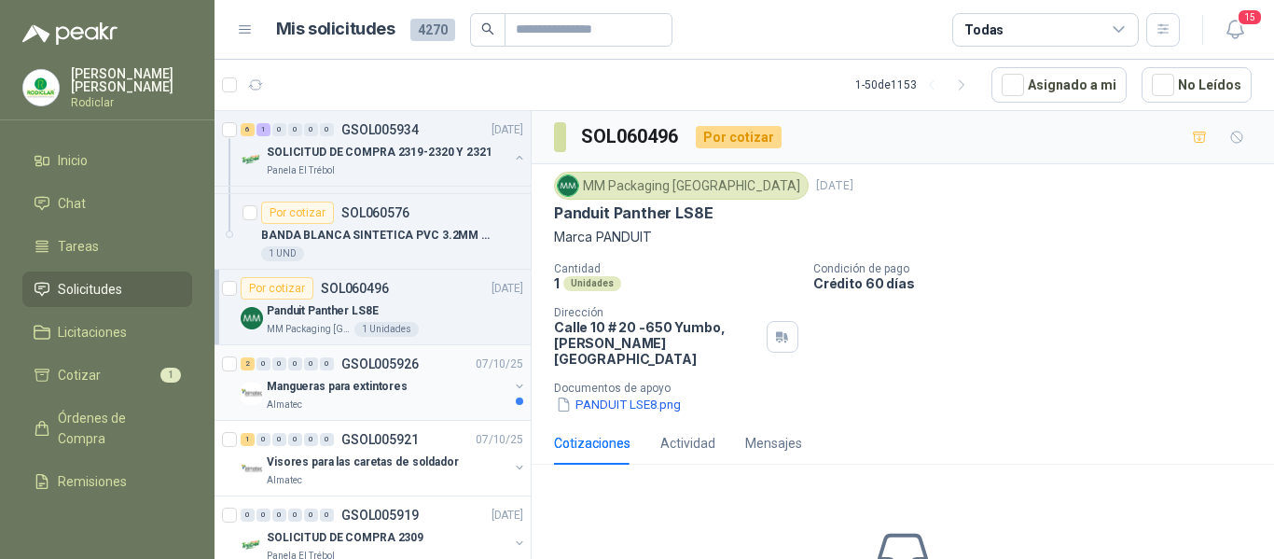
click at [454, 386] on div "Mangueras para extintores" at bounding box center [388, 386] width 242 height 22
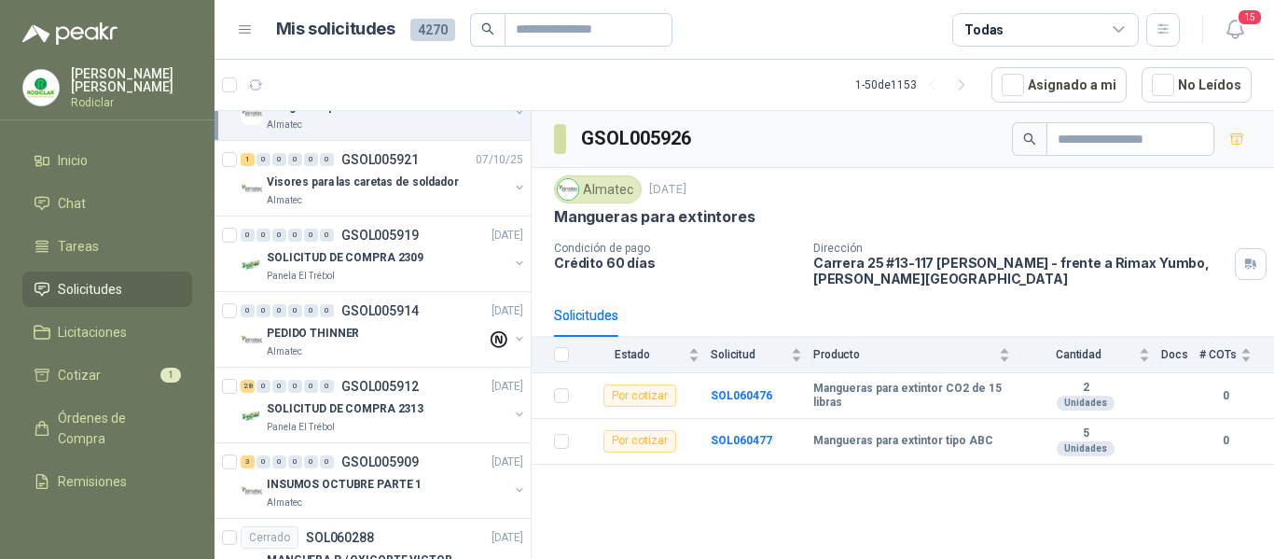
scroll to position [2426, 0]
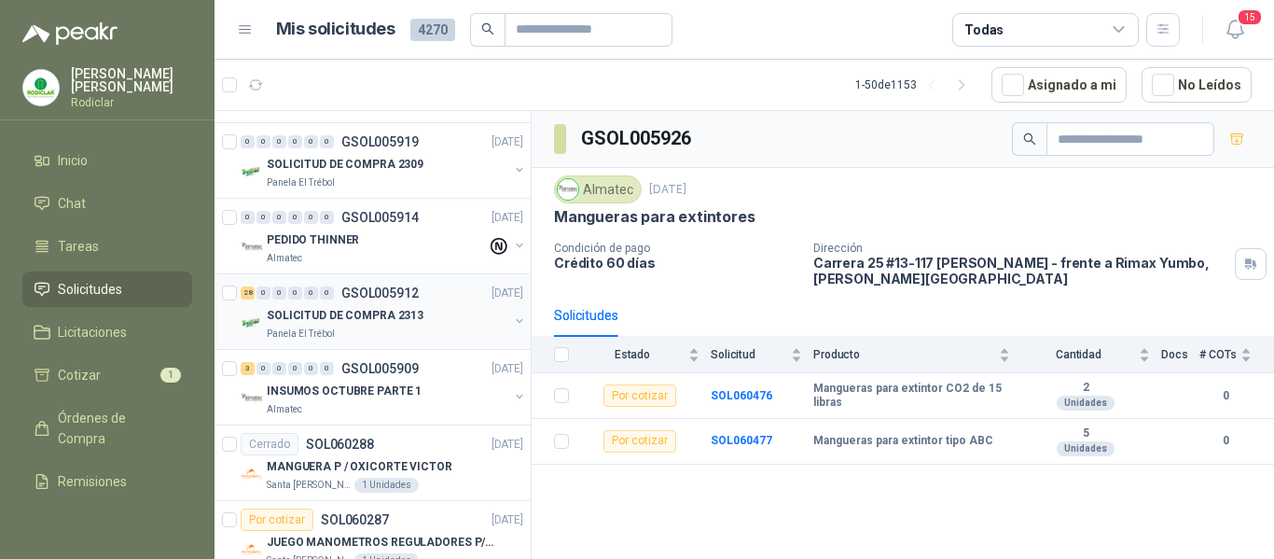
click at [392, 332] on div "Panela El Trébol" at bounding box center [388, 334] width 242 height 15
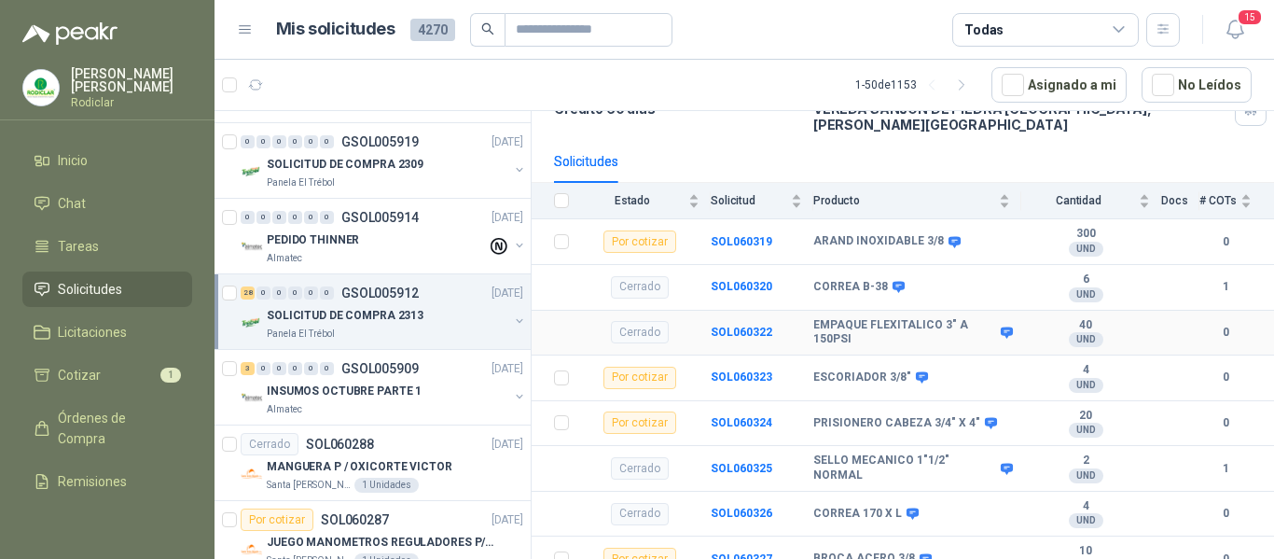
scroll to position [187, 0]
